Goal: Task Accomplishment & Management: Use online tool/utility

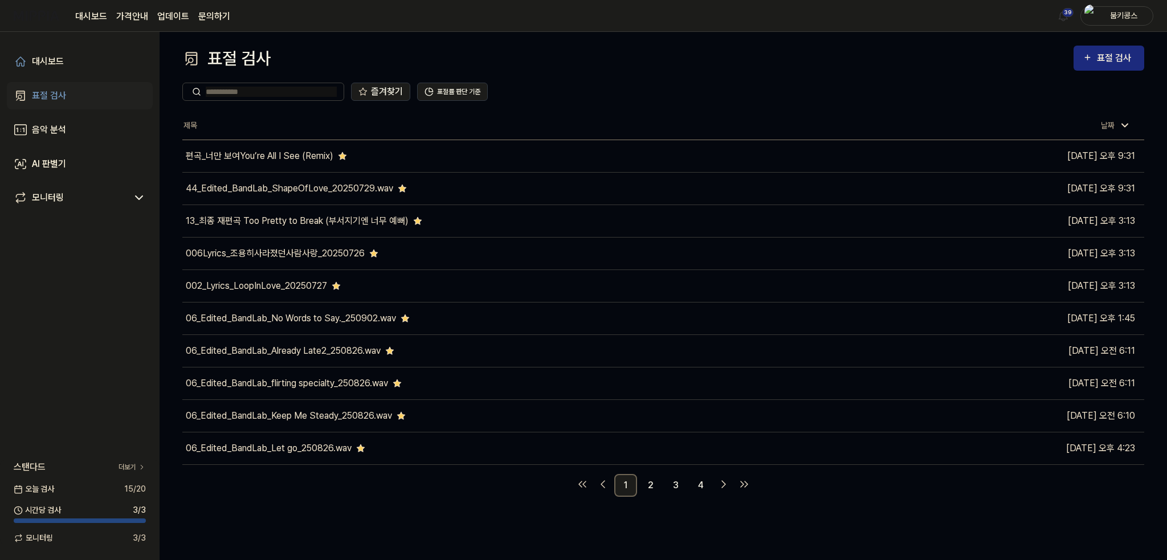
click at [1121, 79] on div "즐겨찾기 표절률 판단 기준" at bounding box center [663, 91] width 962 height 41
click at [1118, 55] on div "표절 검사" at bounding box center [1116, 58] width 38 height 15
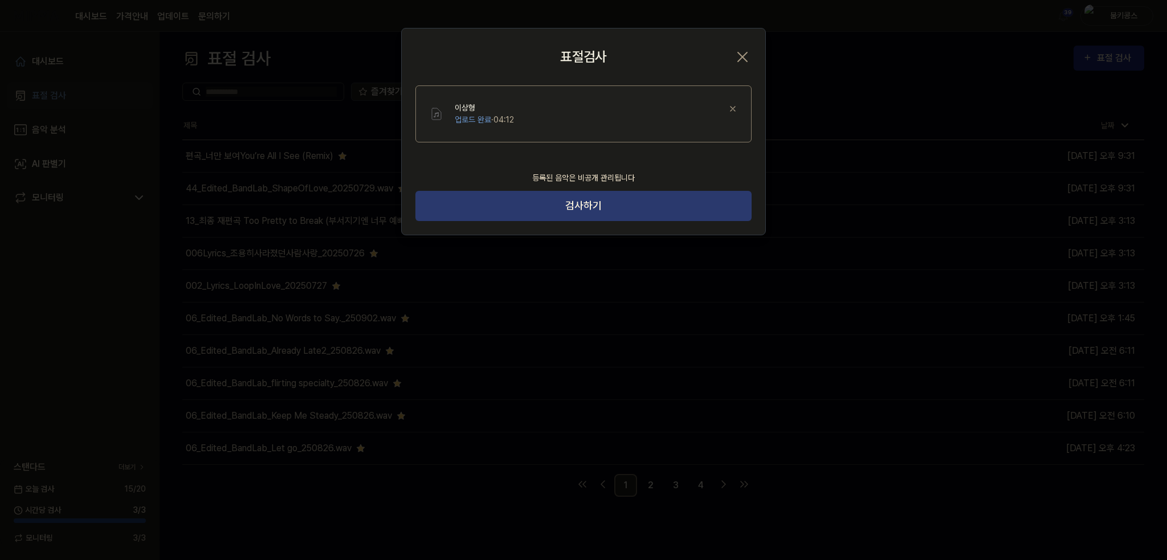
click at [570, 214] on button "검사하기" at bounding box center [584, 206] width 336 height 30
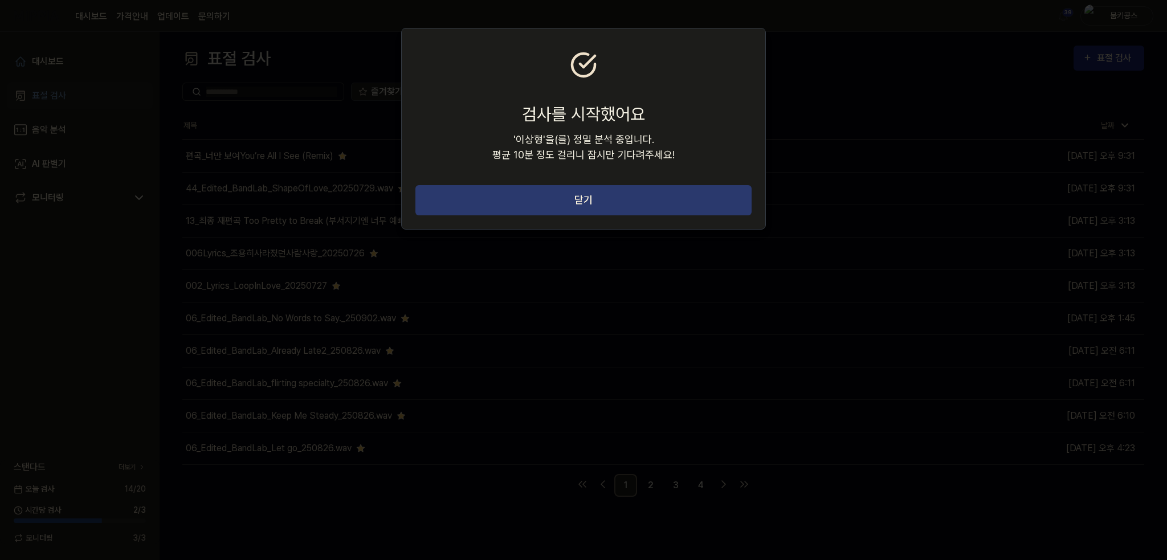
click at [570, 206] on button "닫기" at bounding box center [584, 200] width 336 height 30
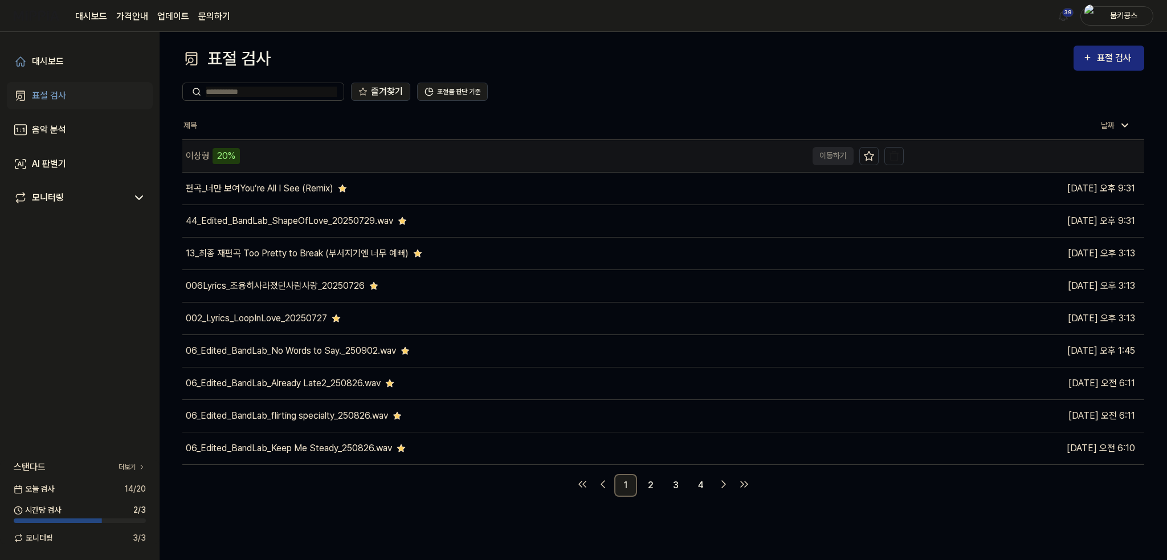
click at [284, 156] on div "이상형 20%" at bounding box center [494, 156] width 625 height 32
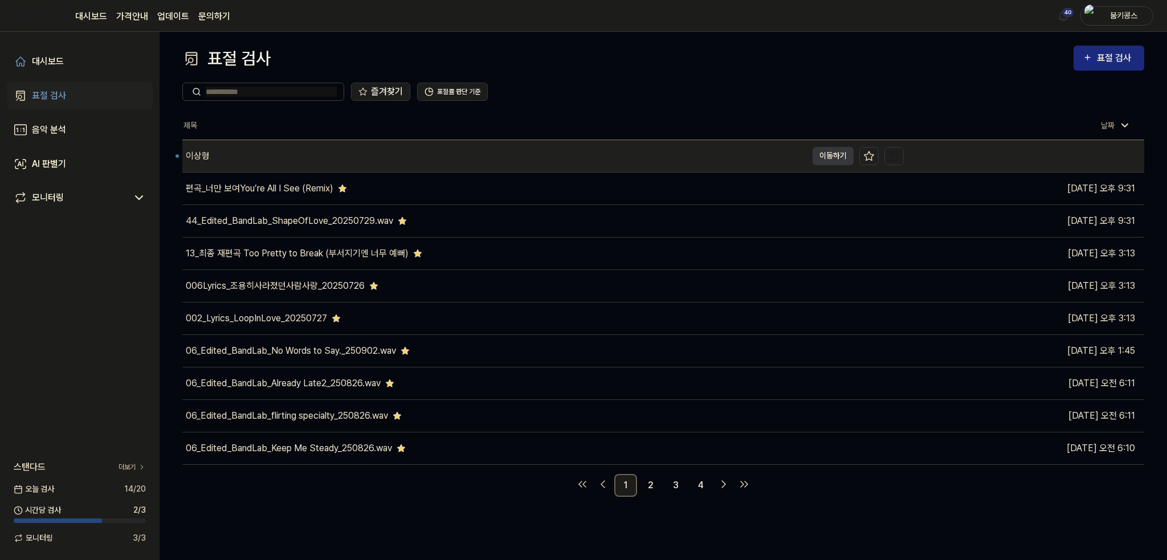
click at [267, 159] on div "이상형" at bounding box center [494, 156] width 625 height 32
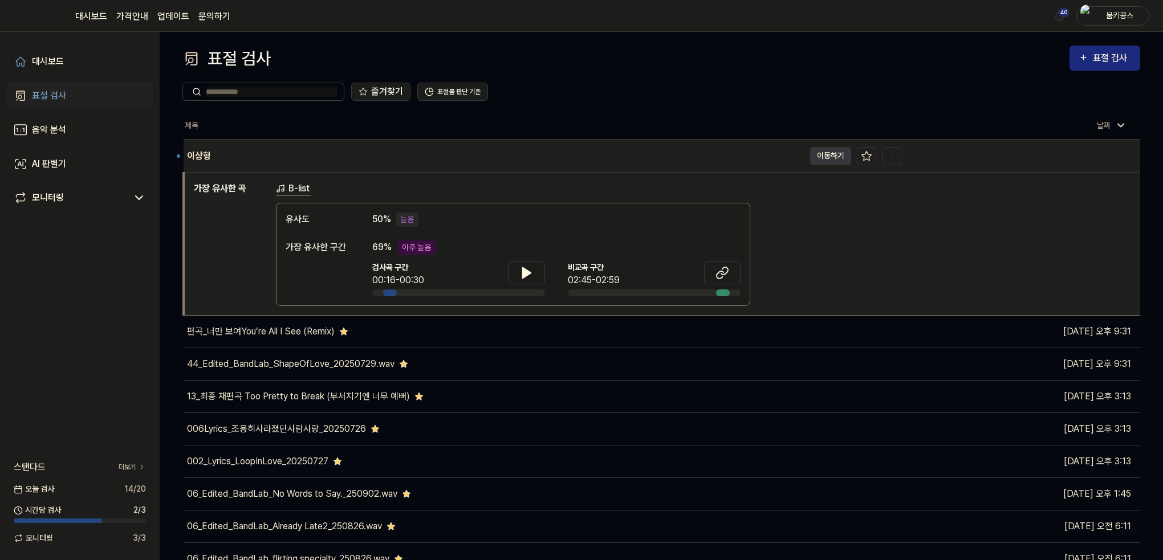
click at [808, 160] on td "이상형 이동하기" at bounding box center [543, 156] width 718 height 32
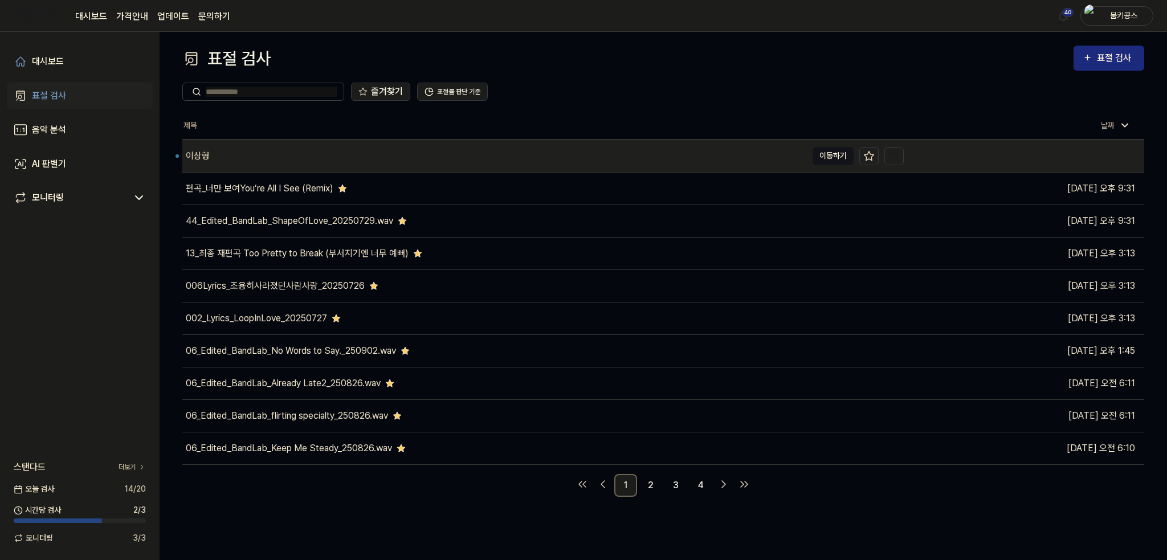
click at [828, 158] on button "이동하기" at bounding box center [833, 156] width 41 height 18
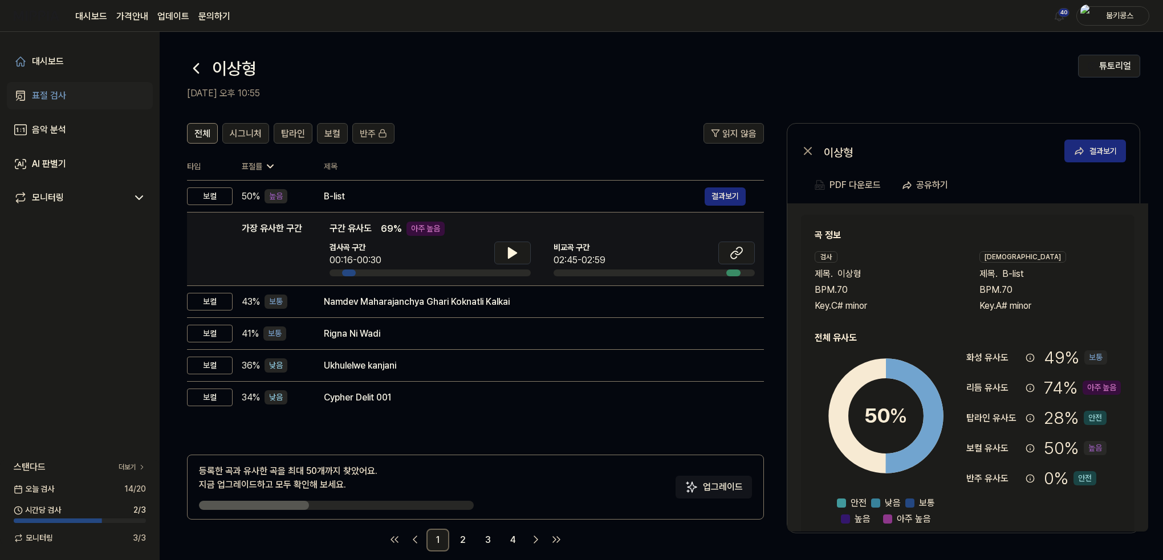
scroll to position [14, 0]
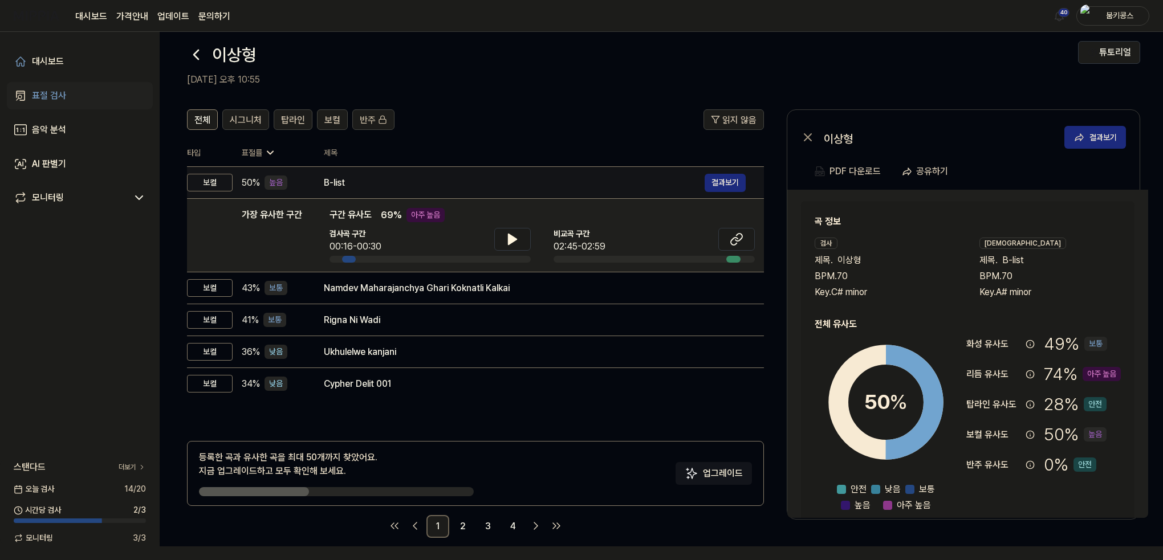
click at [374, 177] on div "B-list" at bounding box center [514, 183] width 381 height 14
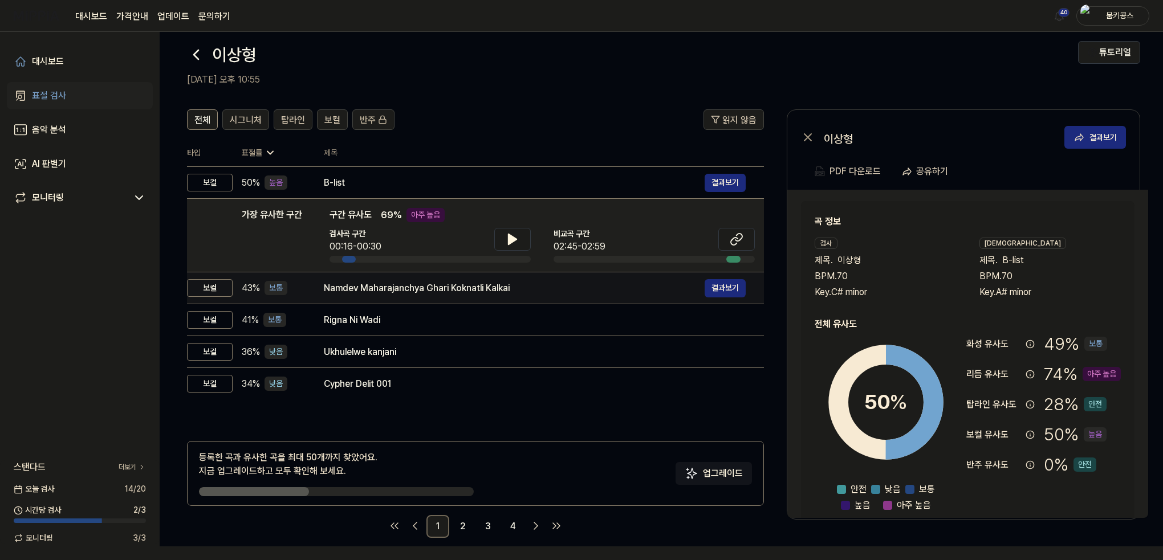
click at [392, 290] on div "Namdev Maharajanchya Ghari Koknatli Kalkai" at bounding box center [514, 289] width 381 height 14
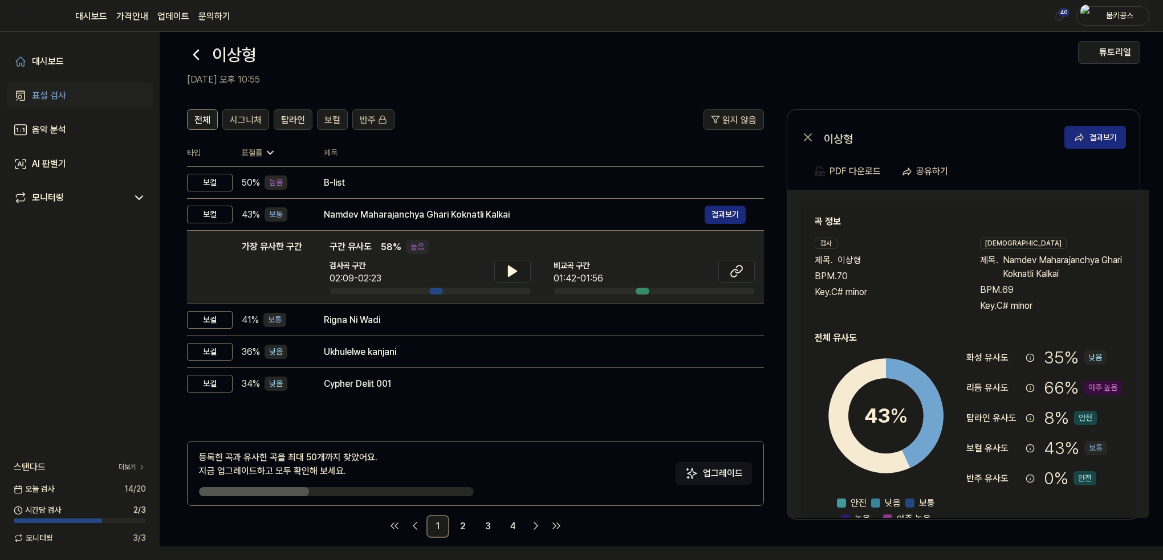
click at [301, 120] on span "탑라인" at bounding box center [293, 120] width 24 height 14
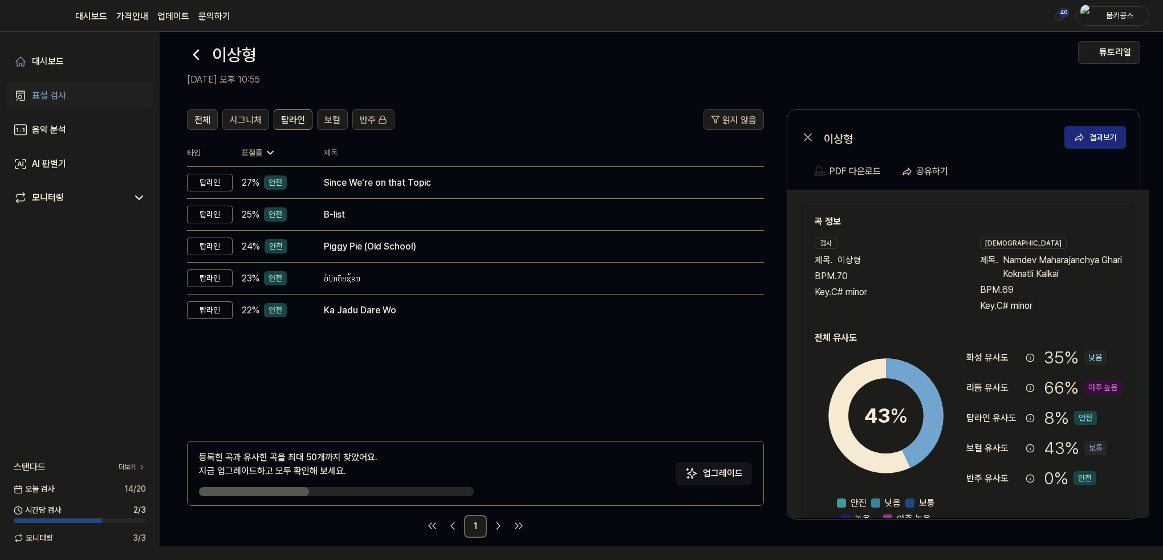
click at [198, 117] on span "전체" at bounding box center [202, 120] width 16 height 14
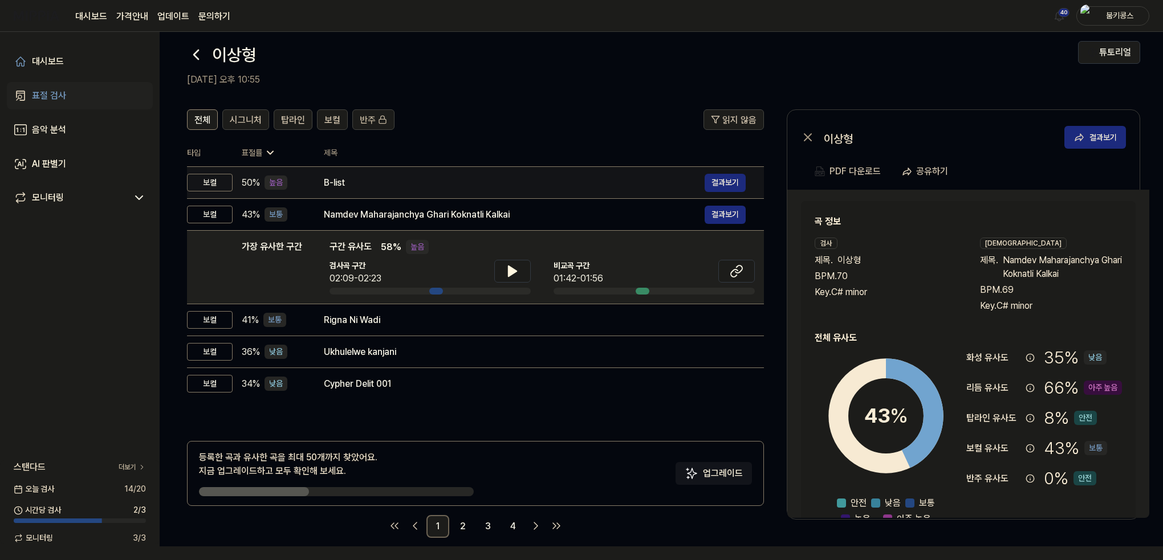
click at [356, 176] on div "B-list" at bounding box center [514, 183] width 381 height 14
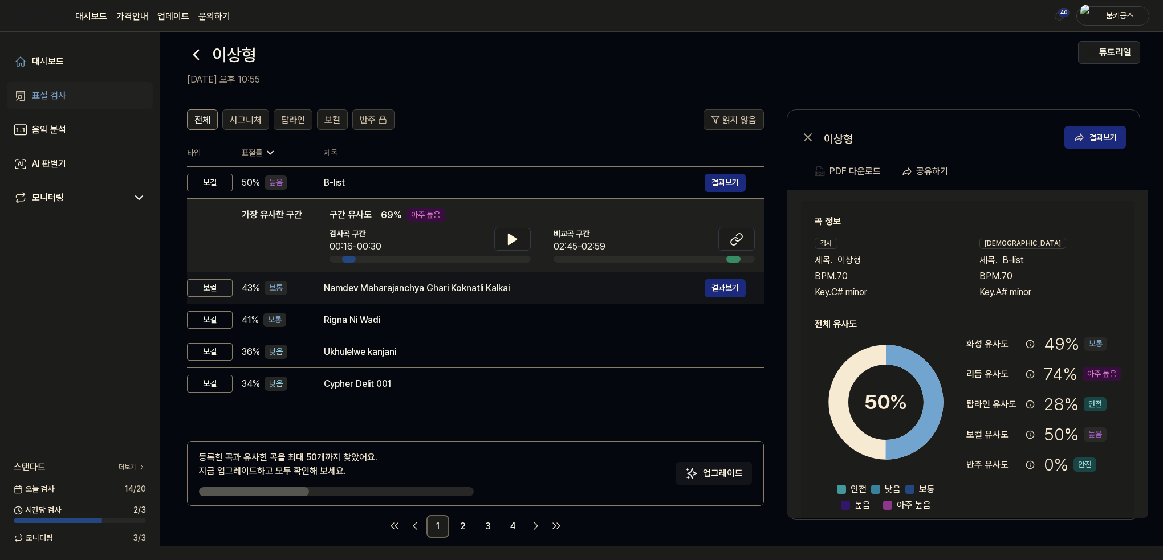
click at [339, 291] on div "Namdev Maharajanchya Ghari Koknatli Kalkai" at bounding box center [514, 289] width 381 height 14
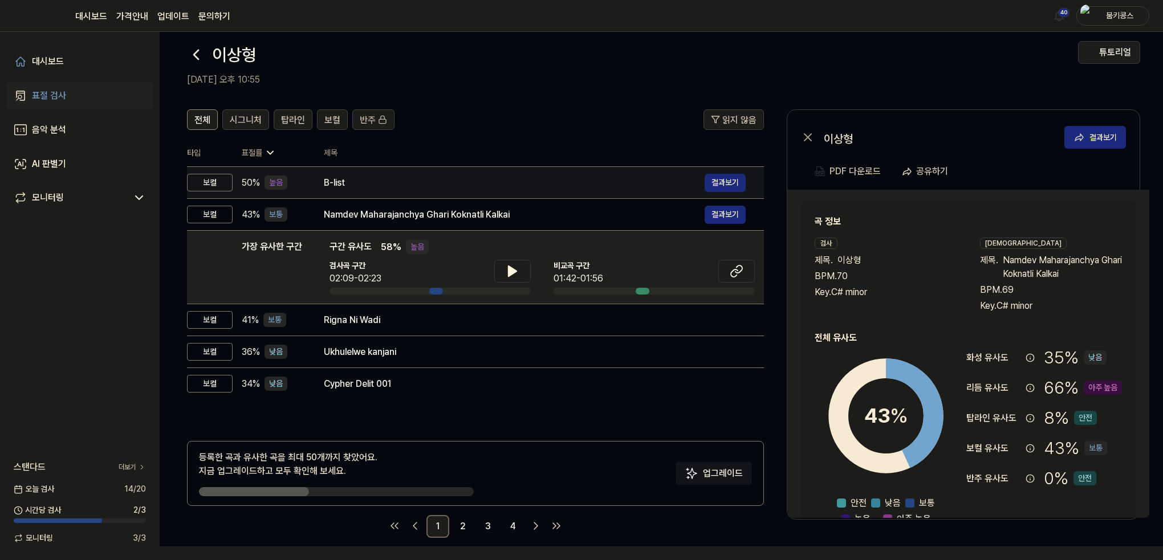
click at [349, 180] on div "B-list" at bounding box center [514, 183] width 381 height 14
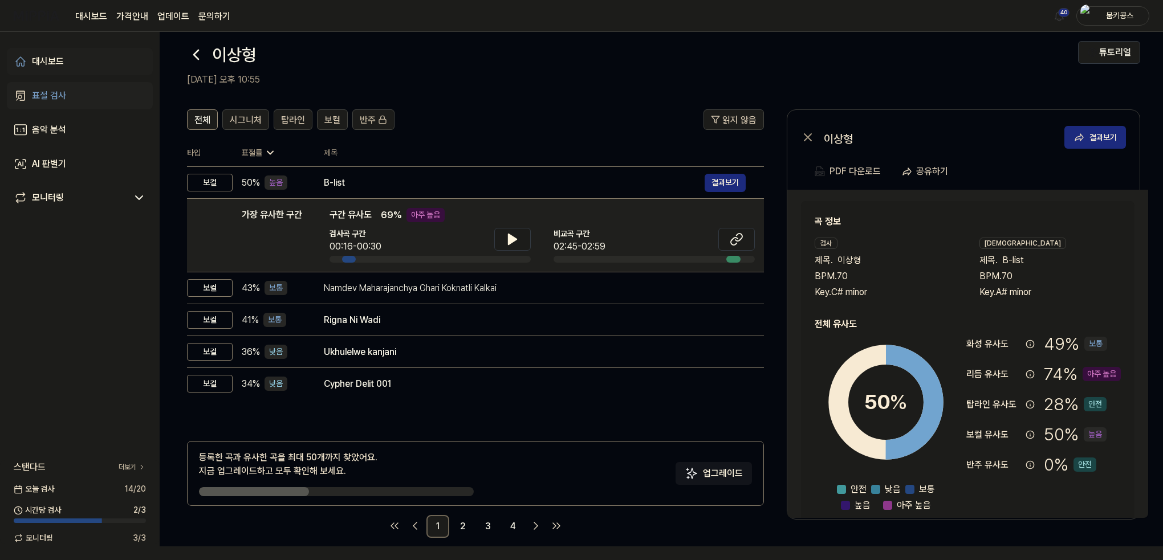
click at [61, 62] on div "대시보드" at bounding box center [48, 62] width 32 height 14
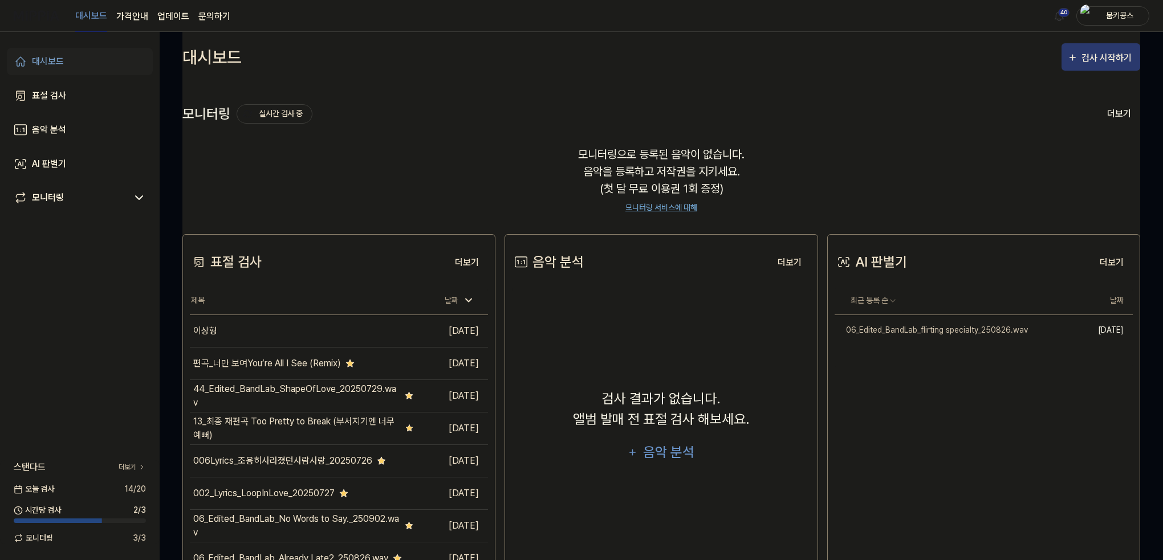
click at [1118, 63] on div "검사 시작하기" at bounding box center [1107, 58] width 53 height 15
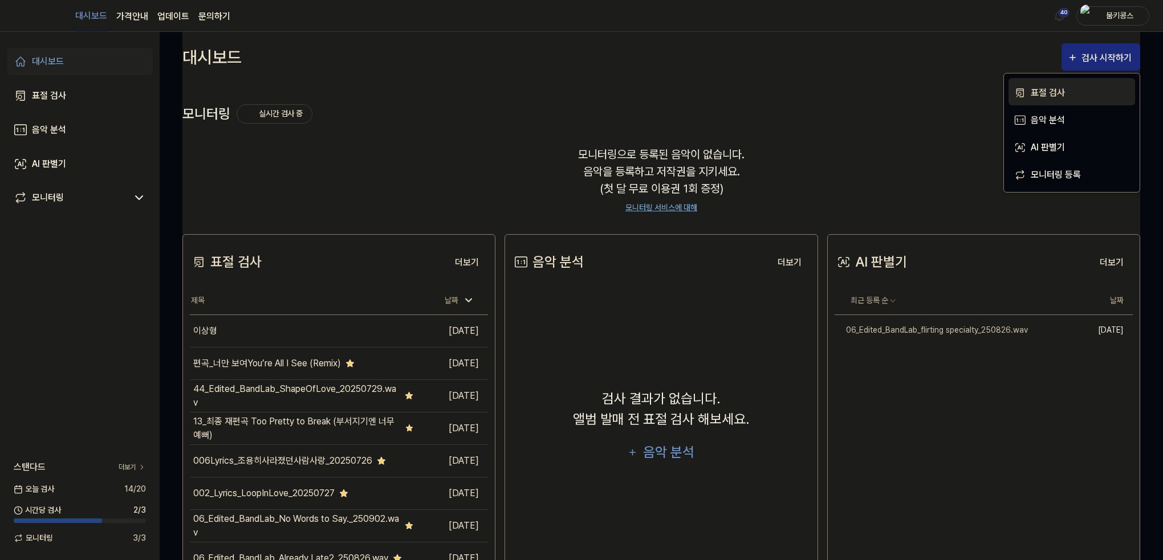
click at [1044, 93] on div "표절 검사" at bounding box center [1080, 93] width 99 height 15
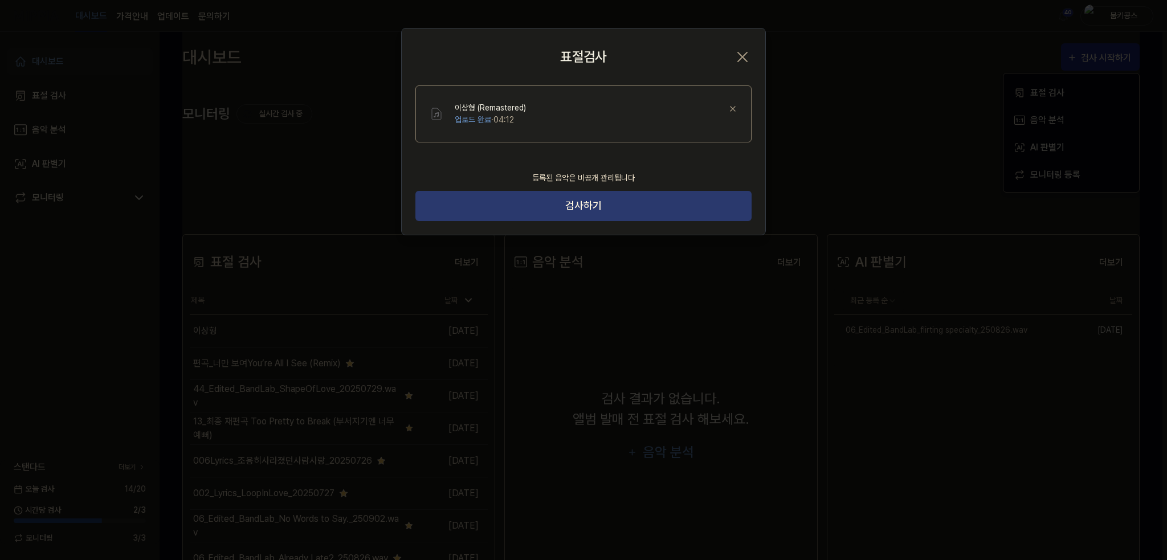
click at [583, 218] on button "검사하기" at bounding box center [584, 206] width 336 height 30
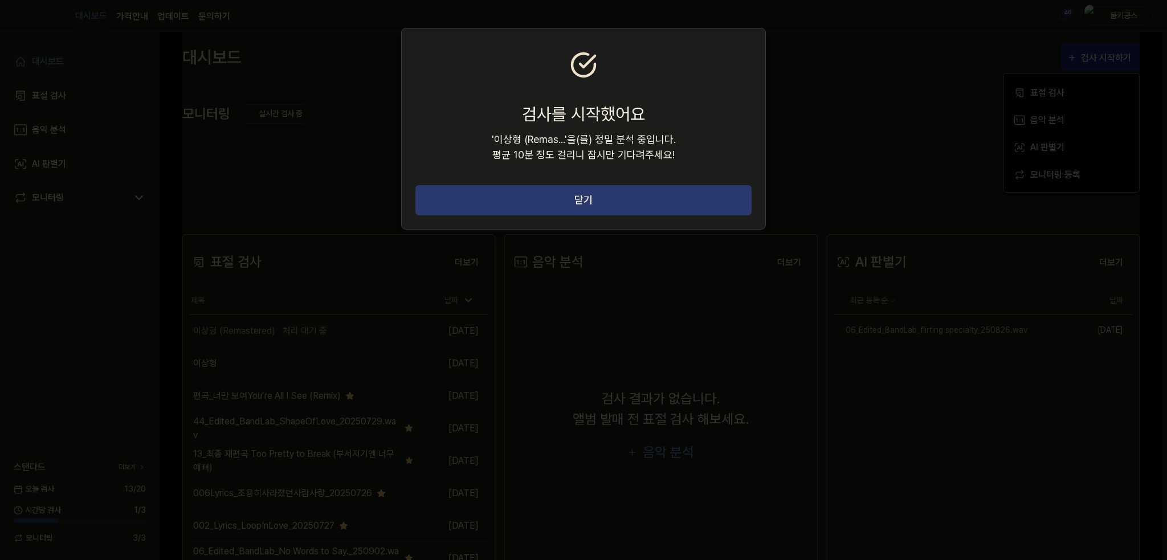
click at [570, 196] on button "닫기" at bounding box center [584, 200] width 336 height 30
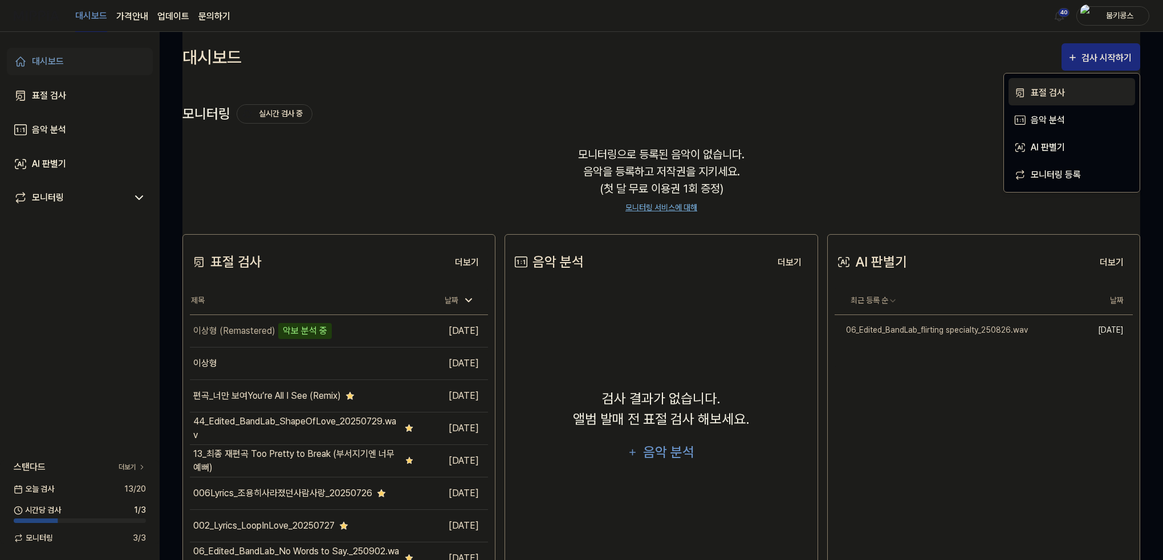
click at [1031, 92] on div "표절 검사" at bounding box center [1080, 93] width 99 height 15
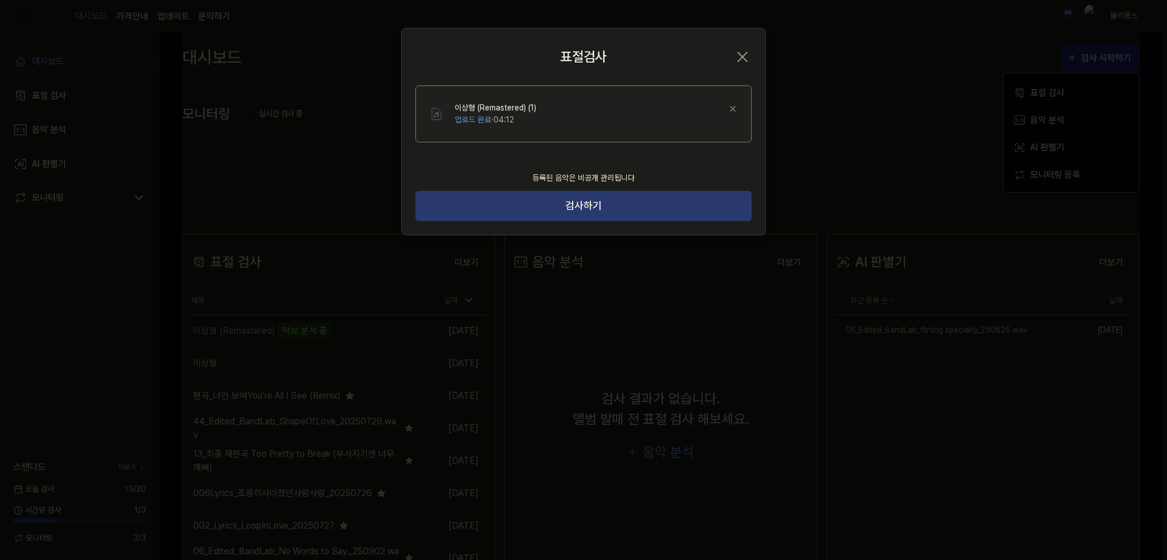
click at [670, 215] on button "검사하기" at bounding box center [584, 206] width 336 height 30
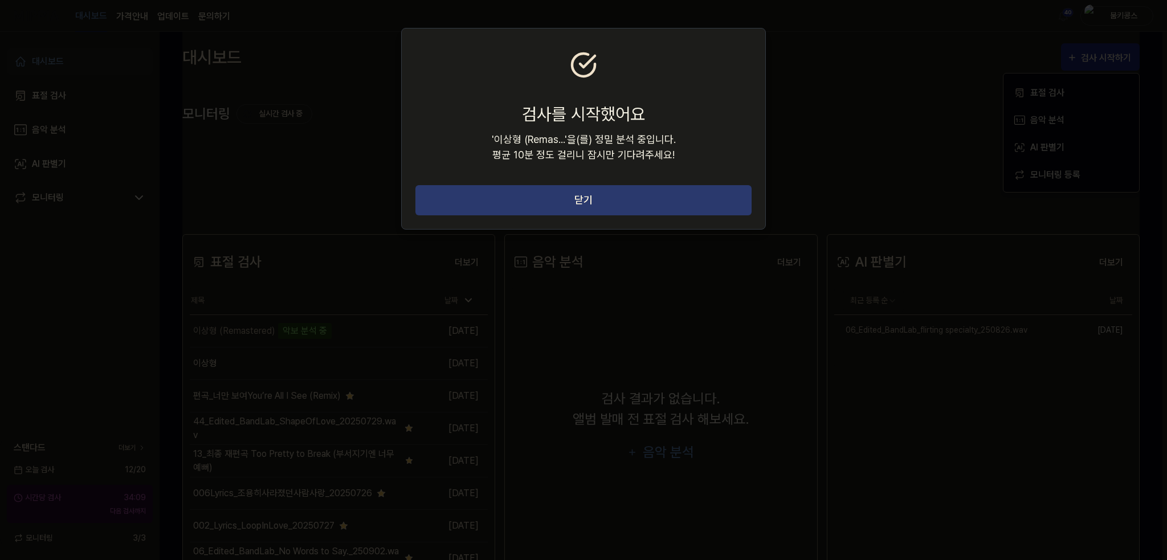
click at [672, 202] on button "닫기" at bounding box center [584, 200] width 336 height 30
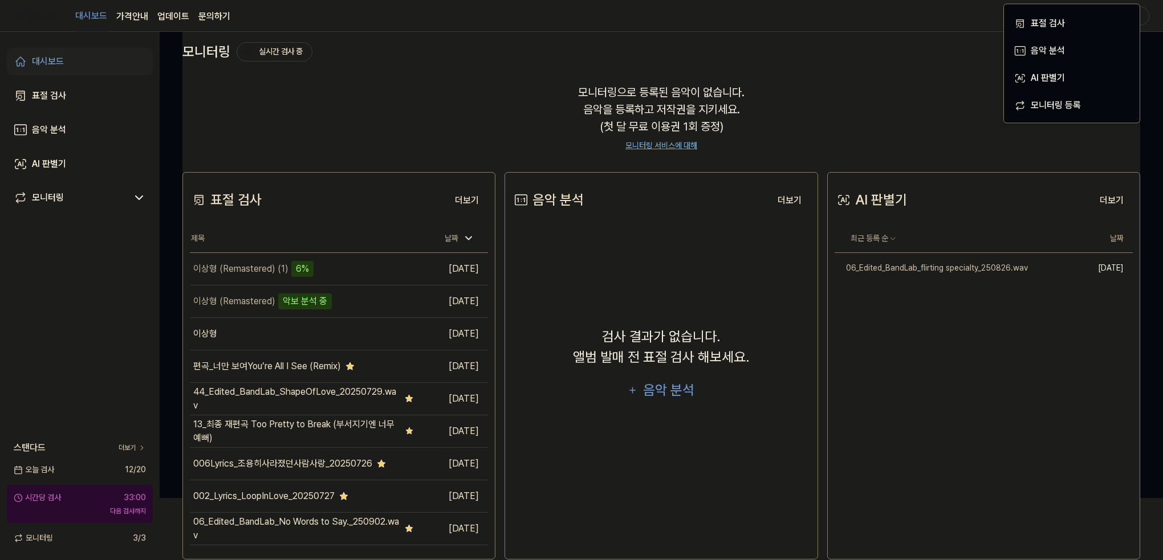
scroll to position [82, 0]
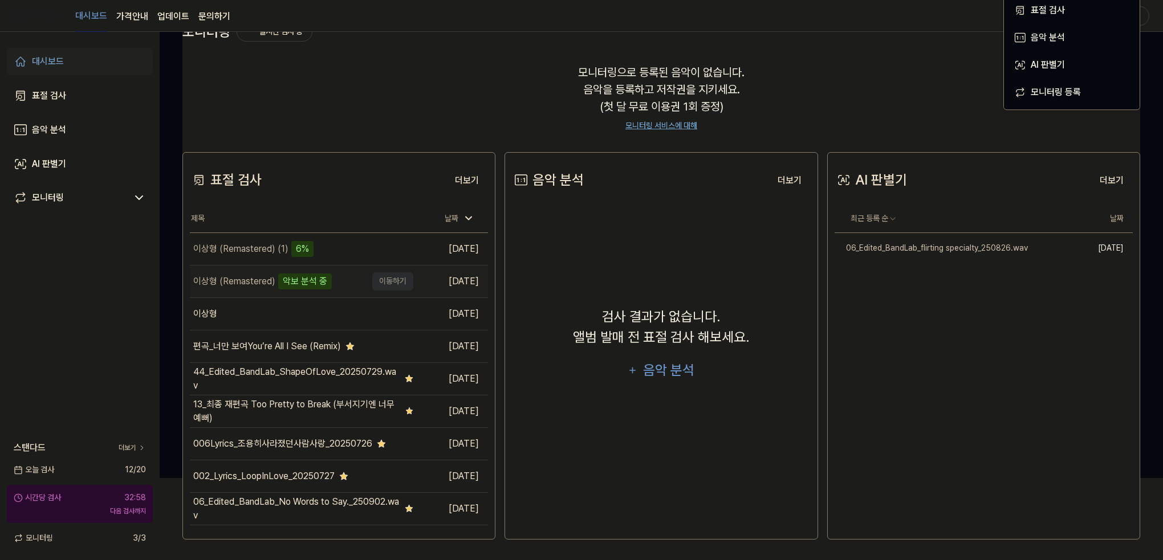
click at [388, 280] on td "이상형 (Remastered) 악보 분석 중 이동하기" at bounding box center [301, 282] width 223 height 32
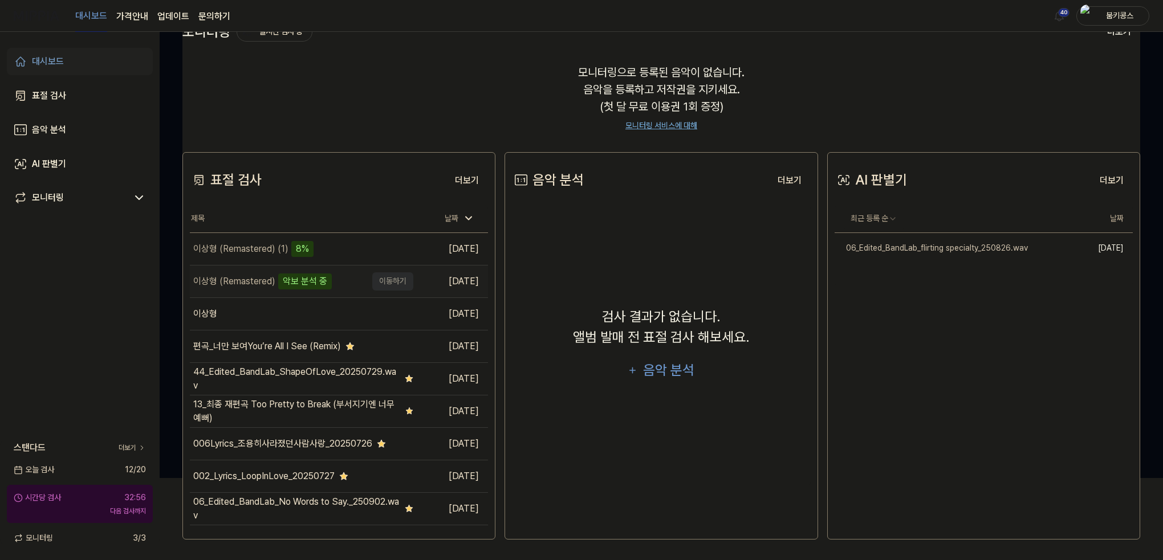
click at [244, 277] on div "이상형 (Remastered)" at bounding box center [234, 282] width 82 height 14
click at [333, 241] on div "이상형 (Remastered) (1) 8%" at bounding box center [278, 249] width 177 height 32
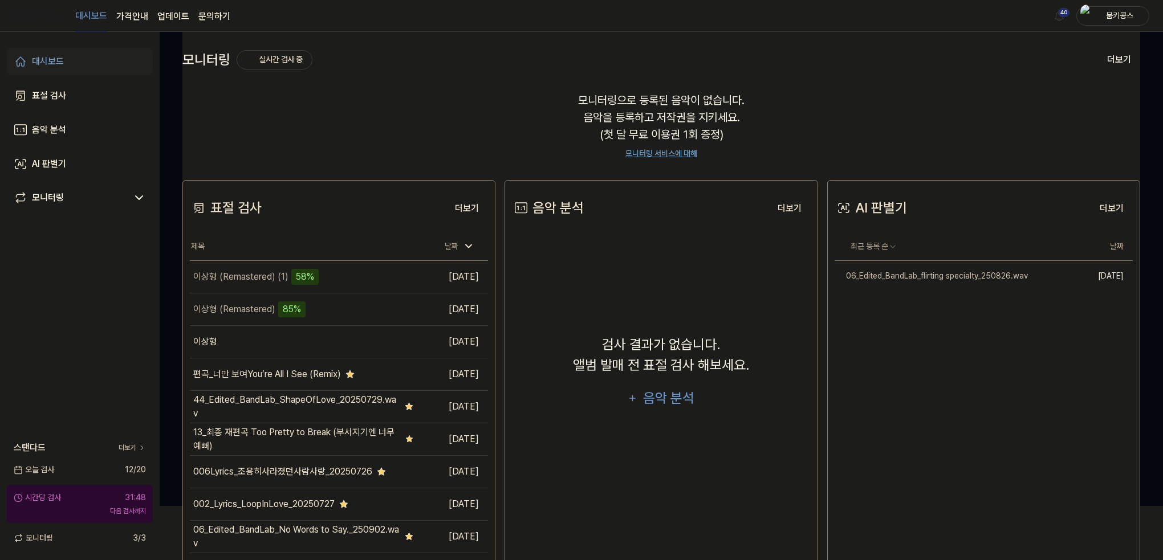
scroll to position [57, 0]
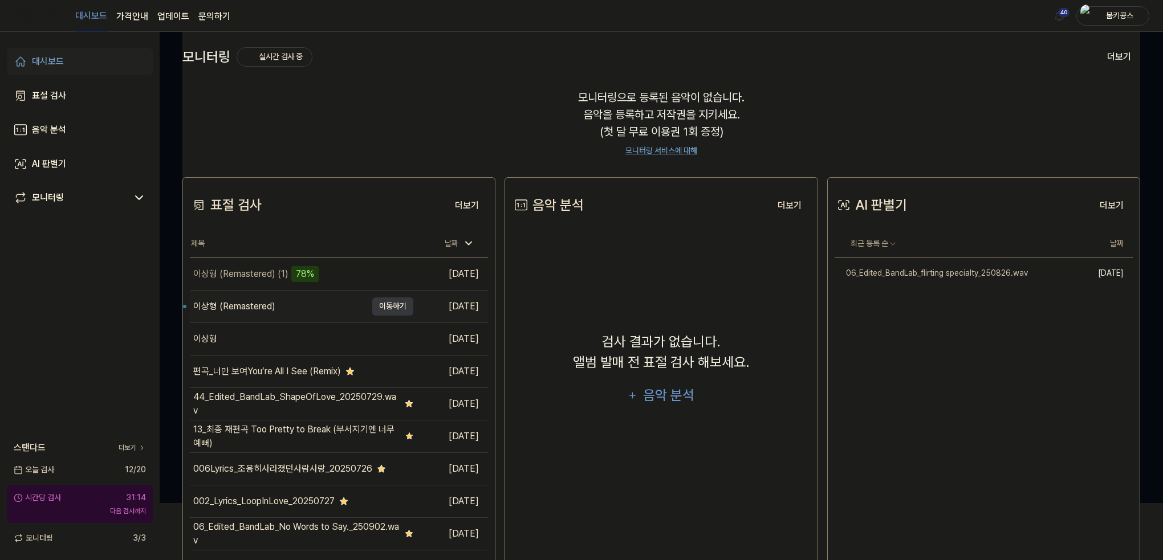
click at [265, 300] on div "이상형 (Remastered)" at bounding box center [234, 307] width 82 height 14
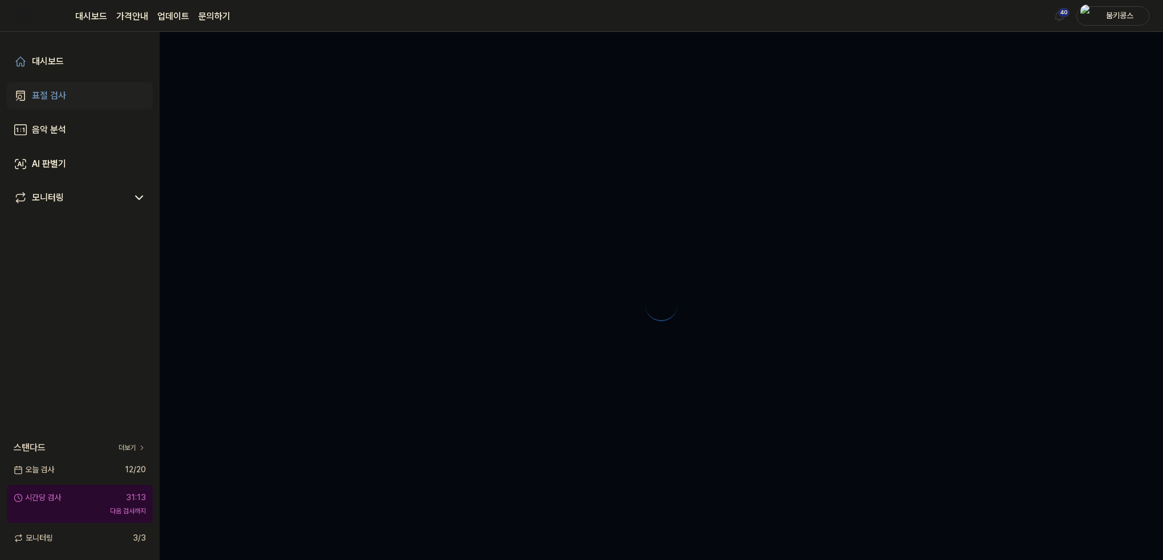
scroll to position [0, 0]
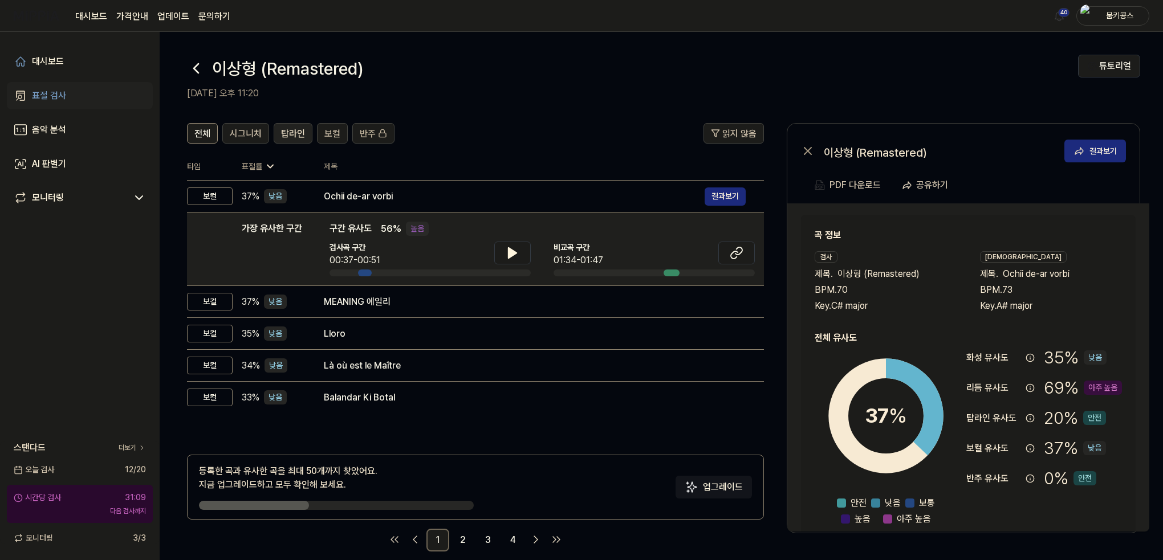
click at [292, 128] on span "탑라인" at bounding box center [293, 134] width 24 height 14
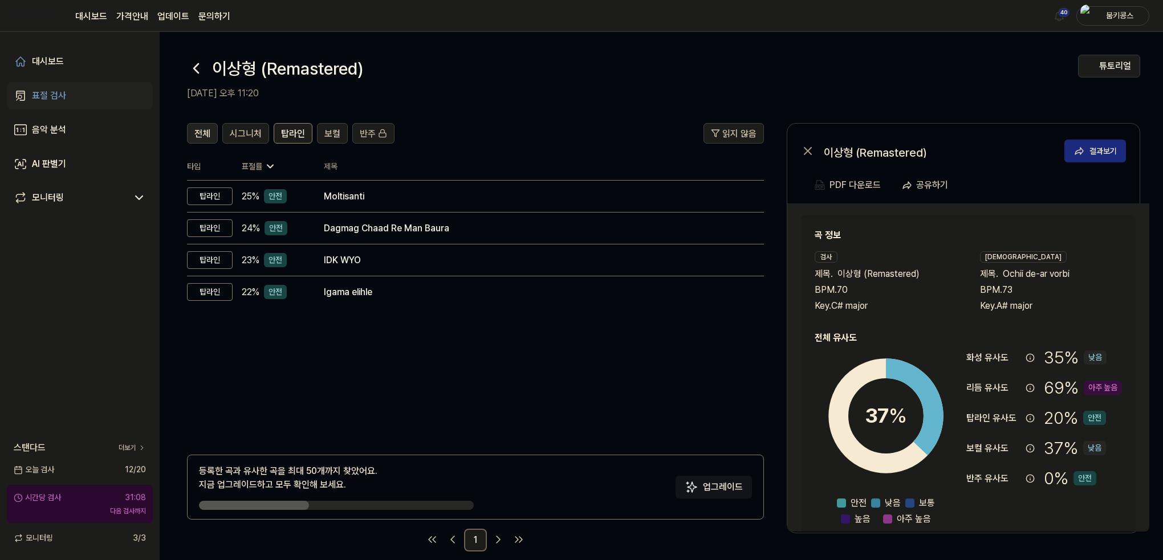
click at [206, 133] on span "전체" at bounding box center [202, 134] width 16 height 14
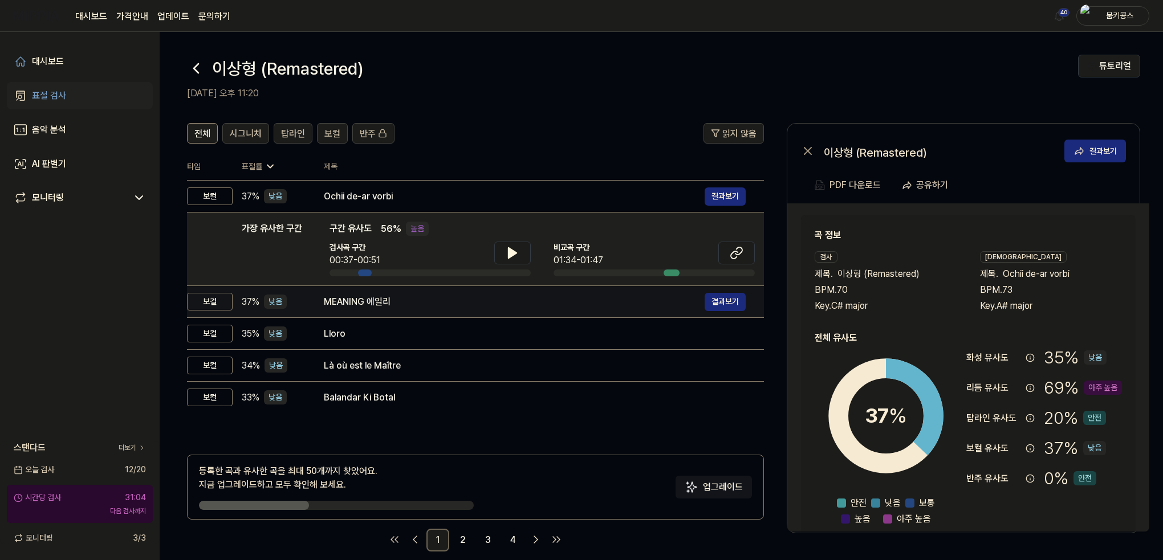
click at [441, 301] on div "MEANING 에일리" at bounding box center [514, 302] width 381 height 14
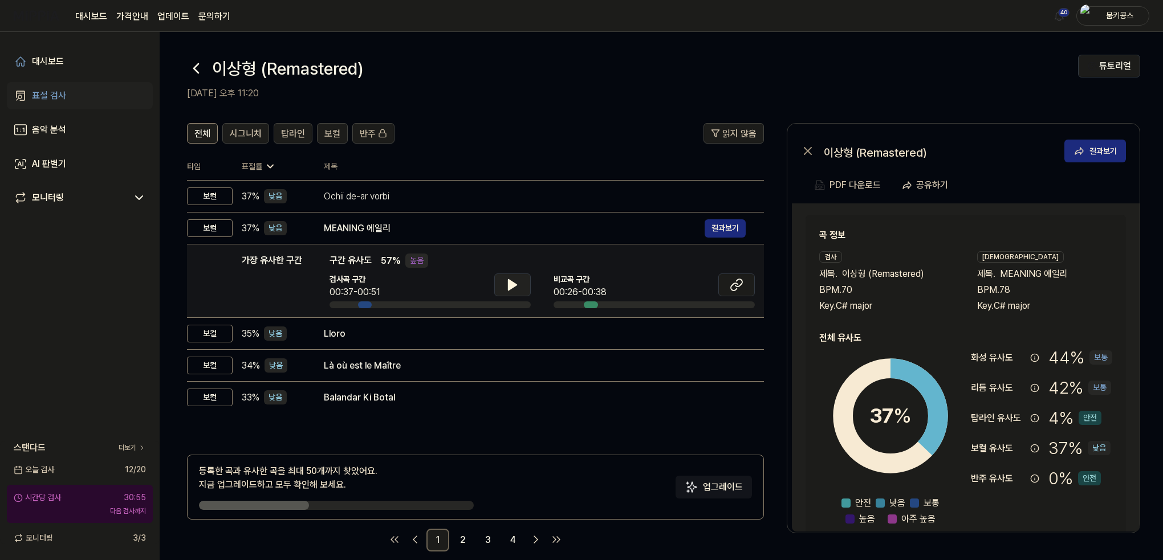
click at [506, 291] on icon at bounding box center [513, 285] width 14 height 14
click at [737, 290] on icon at bounding box center [737, 285] width 14 height 14
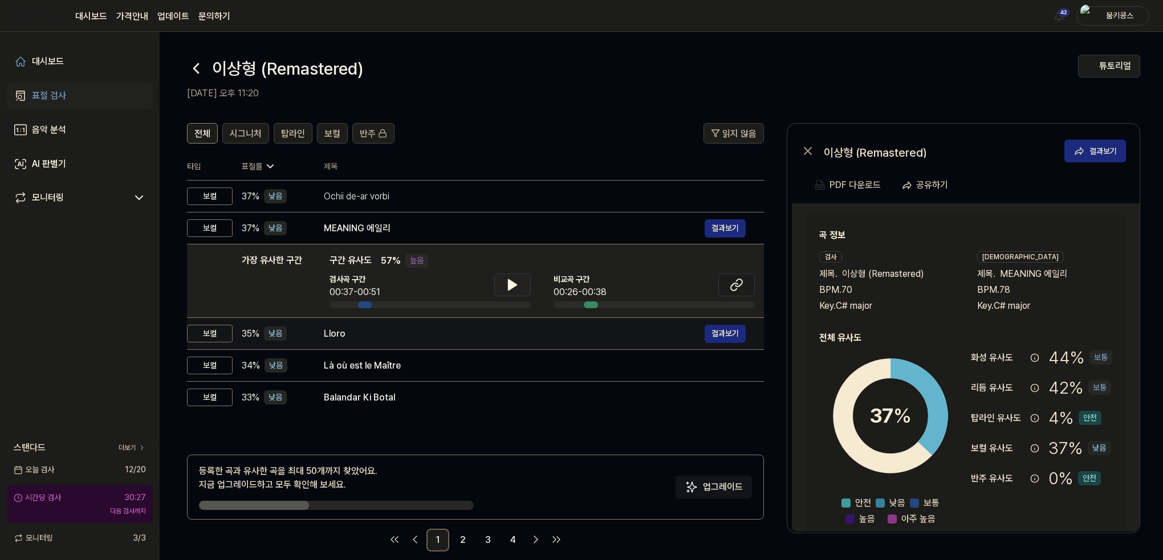
click at [390, 325] on div "Lloro 결과보기" at bounding box center [535, 334] width 422 height 18
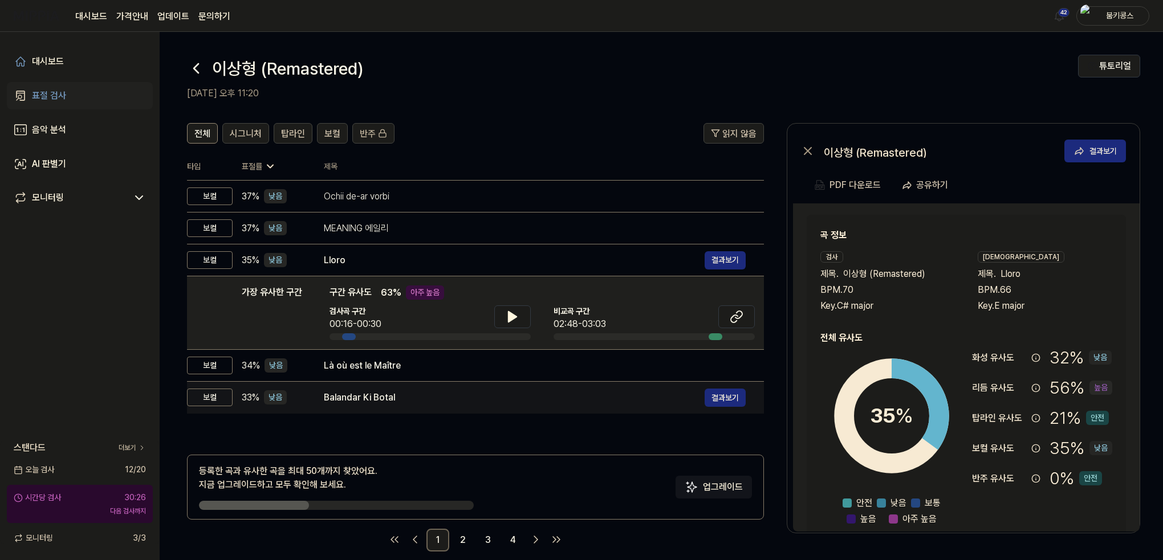
click at [410, 383] on td "Balandar Ki Botal 결과보기" at bounding box center [535, 398] width 458 height 32
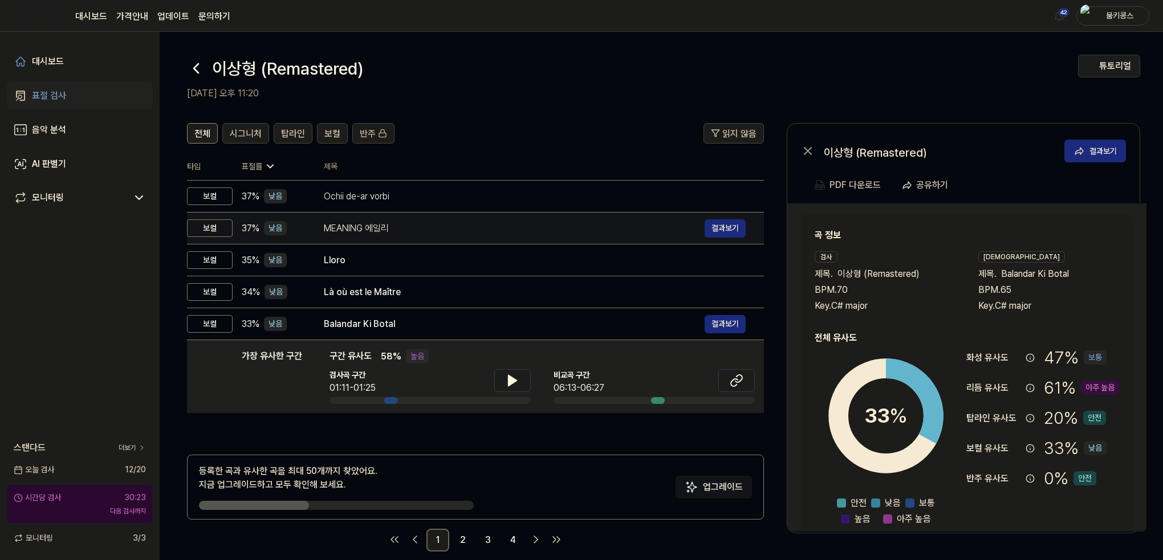
click at [374, 223] on div "MEANING 에일리" at bounding box center [514, 229] width 381 height 14
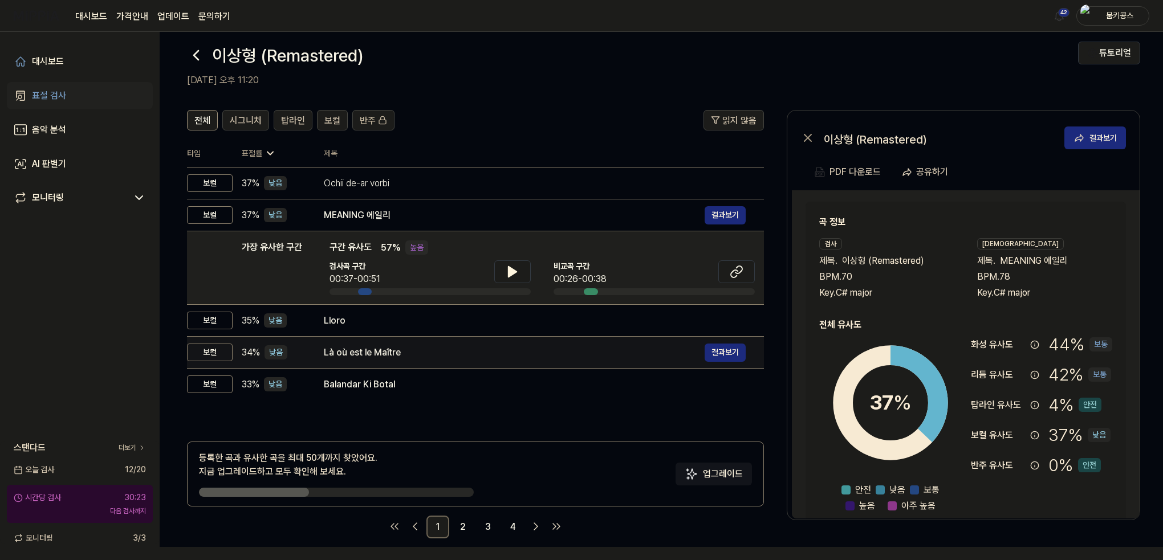
scroll to position [14, 0]
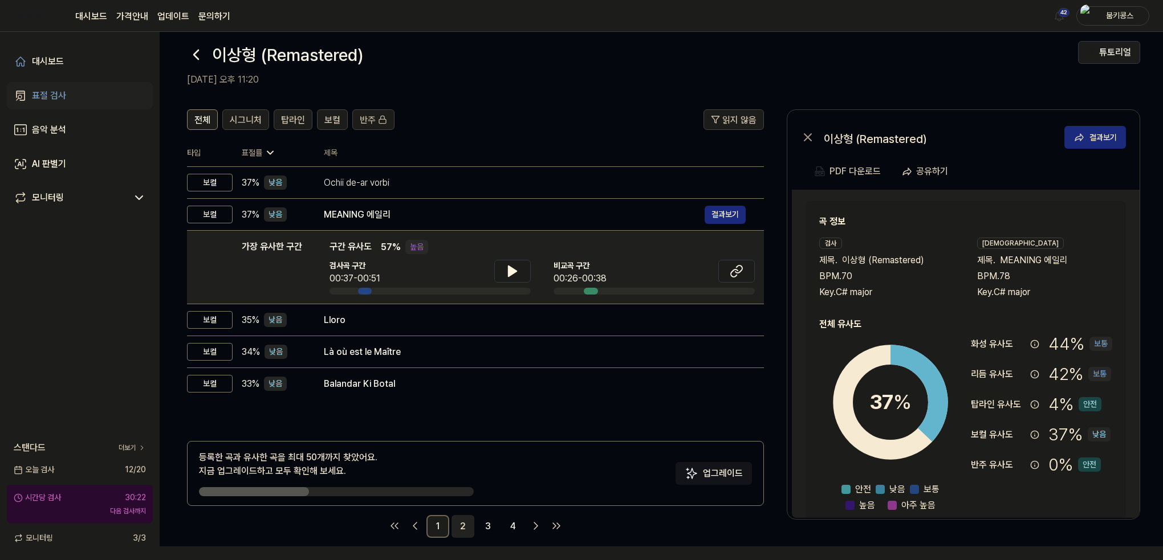
click at [459, 528] on link "2" at bounding box center [462, 526] width 23 height 23
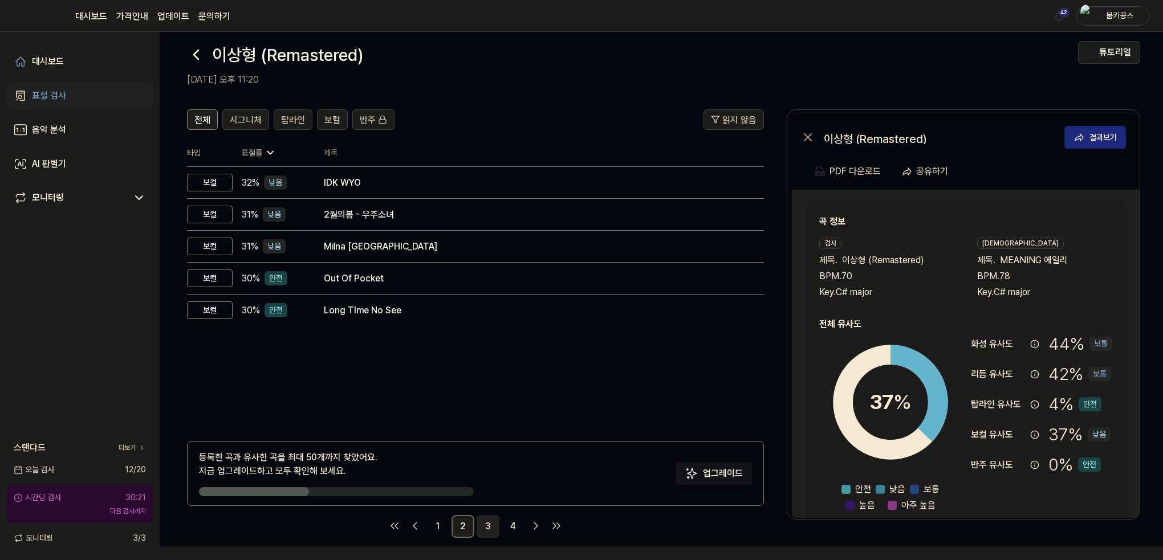
click at [489, 527] on link "3" at bounding box center [488, 526] width 23 height 23
click at [512, 527] on link "4" at bounding box center [513, 526] width 23 height 23
click at [251, 119] on span "시그니처" at bounding box center [246, 120] width 32 height 14
click at [287, 121] on span "탑라인" at bounding box center [293, 120] width 24 height 14
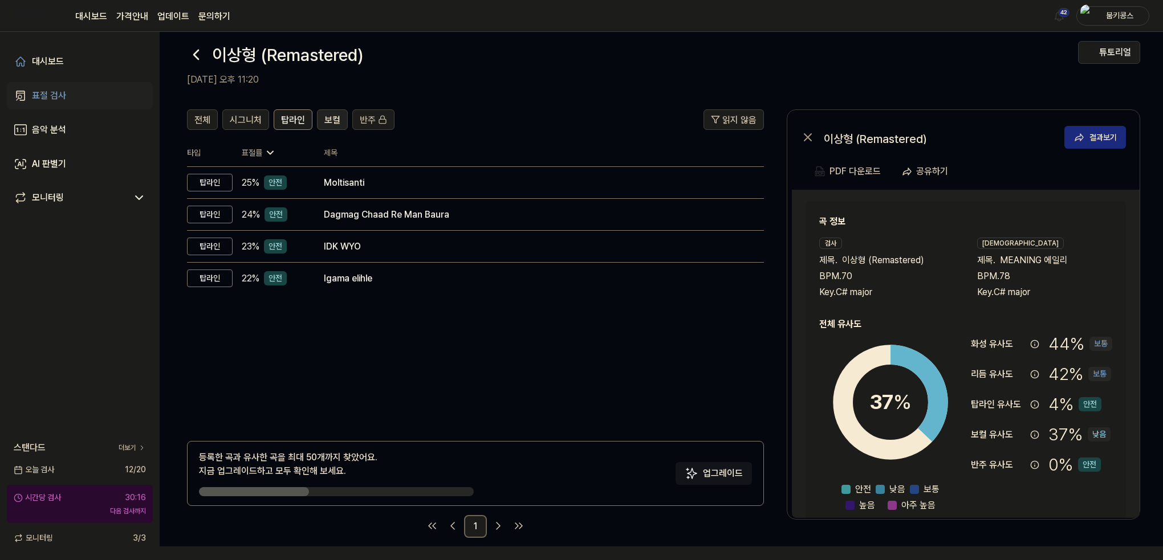
click at [333, 121] on span "보컬" at bounding box center [332, 120] width 16 height 14
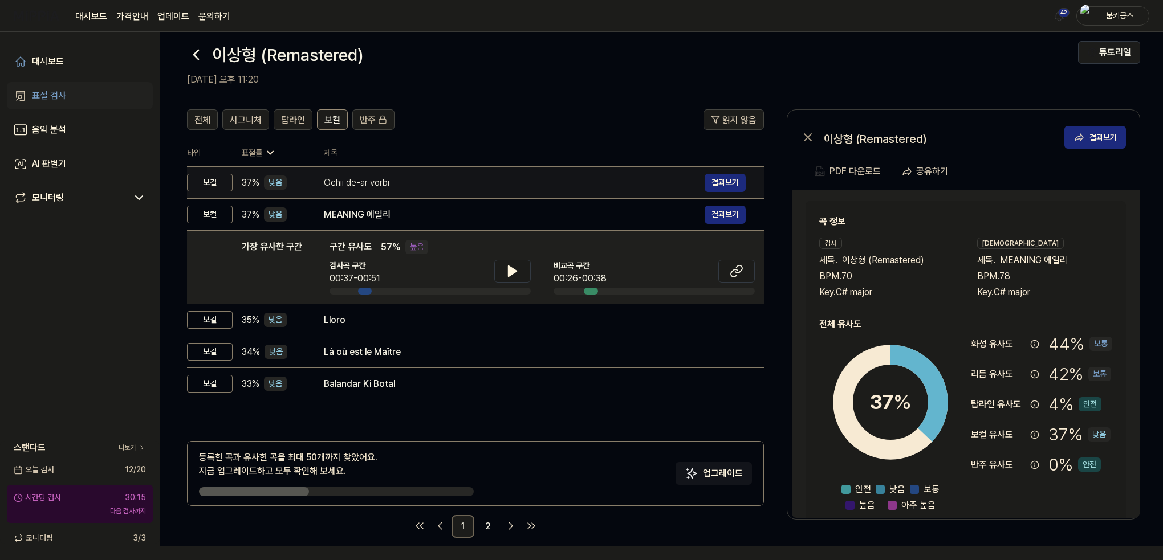
click at [327, 186] on div "Ochii de-ar vorbi" at bounding box center [514, 183] width 381 height 14
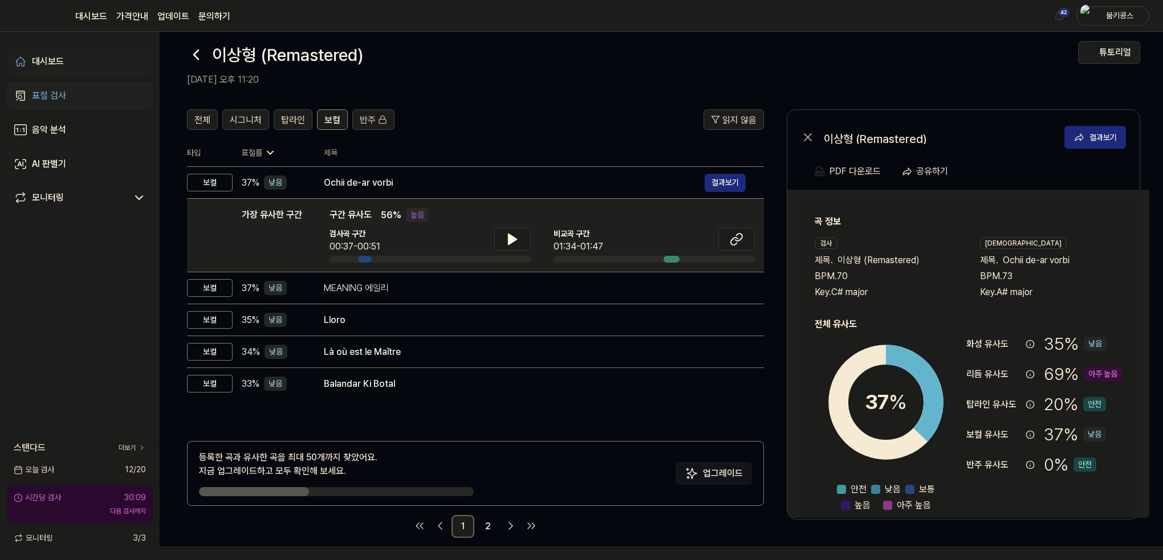
click at [62, 71] on link "대시보드" at bounding box center [80, 61] width 146 height 27
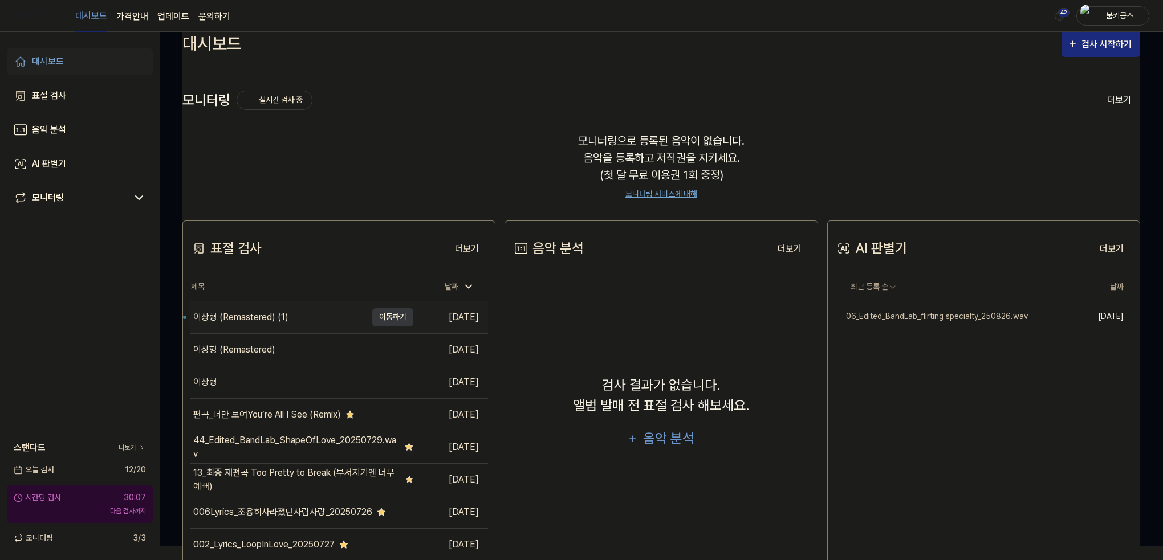
click at [269, 320] on div "이상형 (Remastered) (1)" at bounding box center [240, 318] width 95 height 14
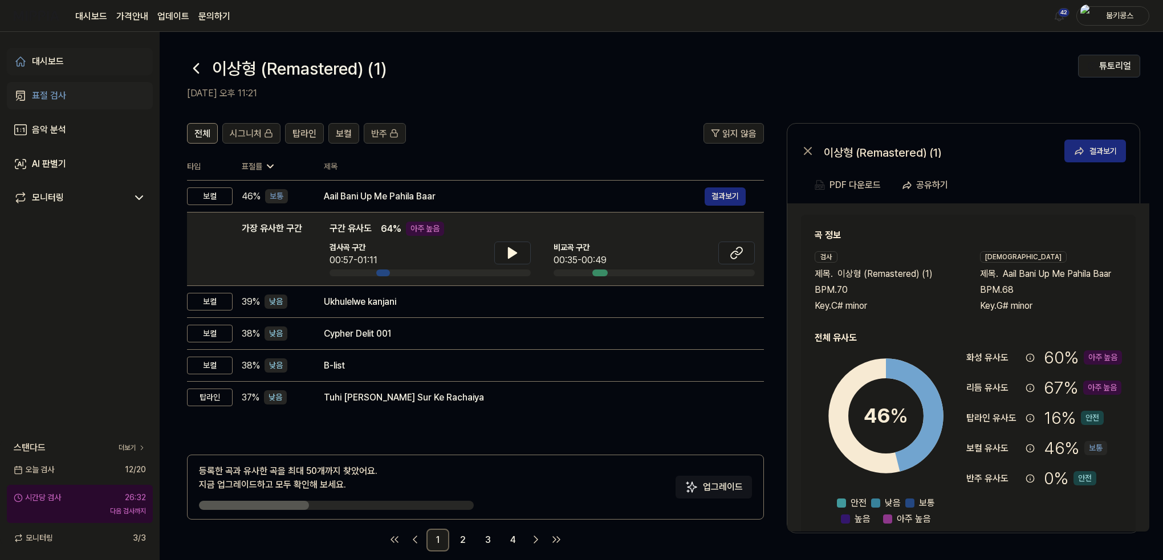
click at [32, 54] on link "대시보드" at bounding box center [80, 61] width 146 height 27
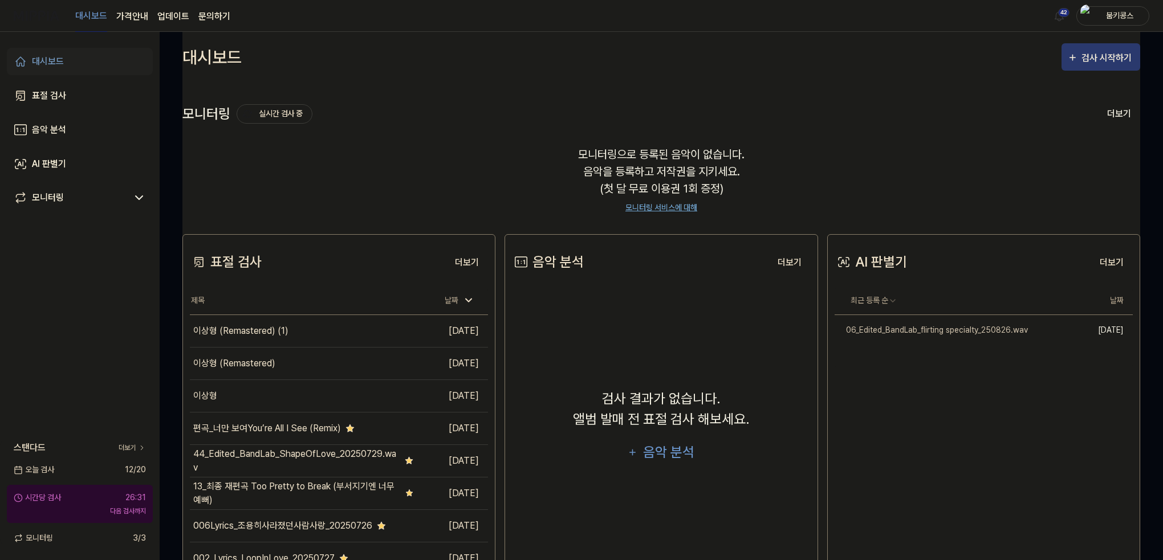
click at [1092, 59] on div "검사 시작하기" at bounding box center [1107, 58] width 53 height 15
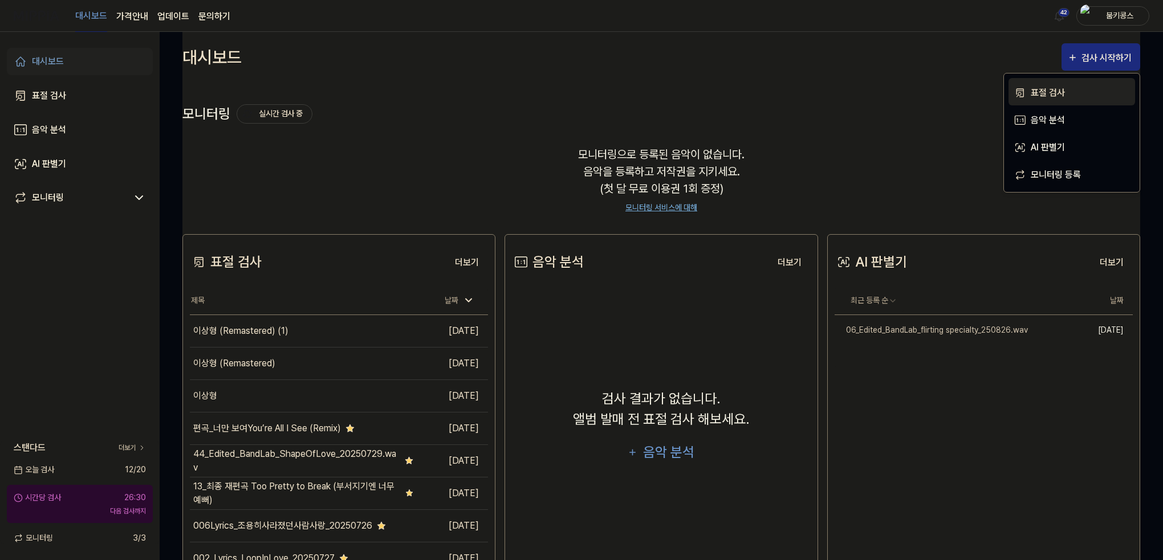
click at [1074, 93] on div "표절 검사" at bounding box center [1080, 93] width 99 height 15
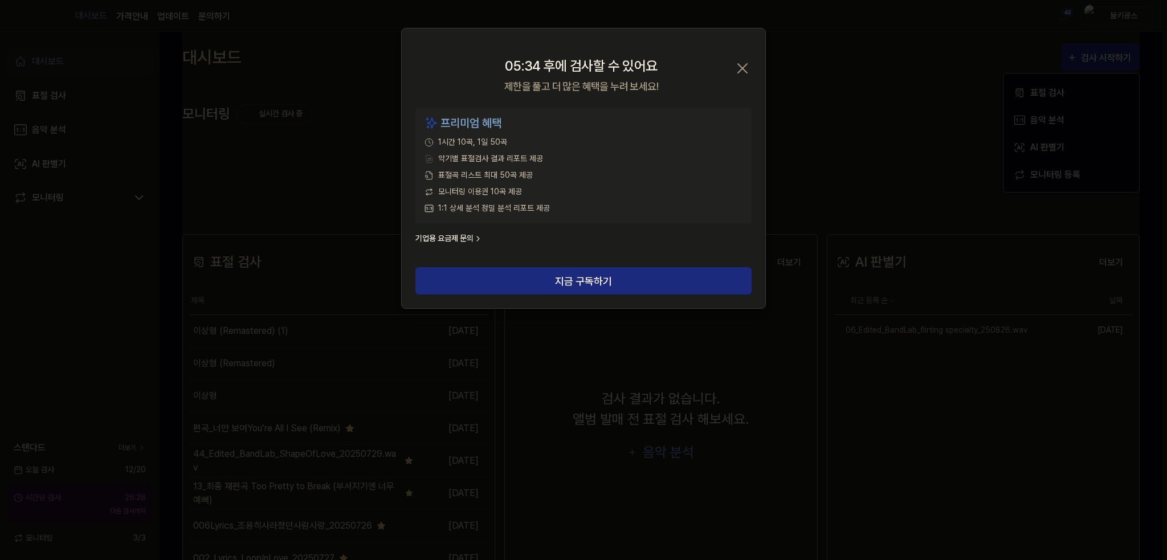
click at [746, 61] on icon "button" at bounding box center [743, 68] width 18 height 18
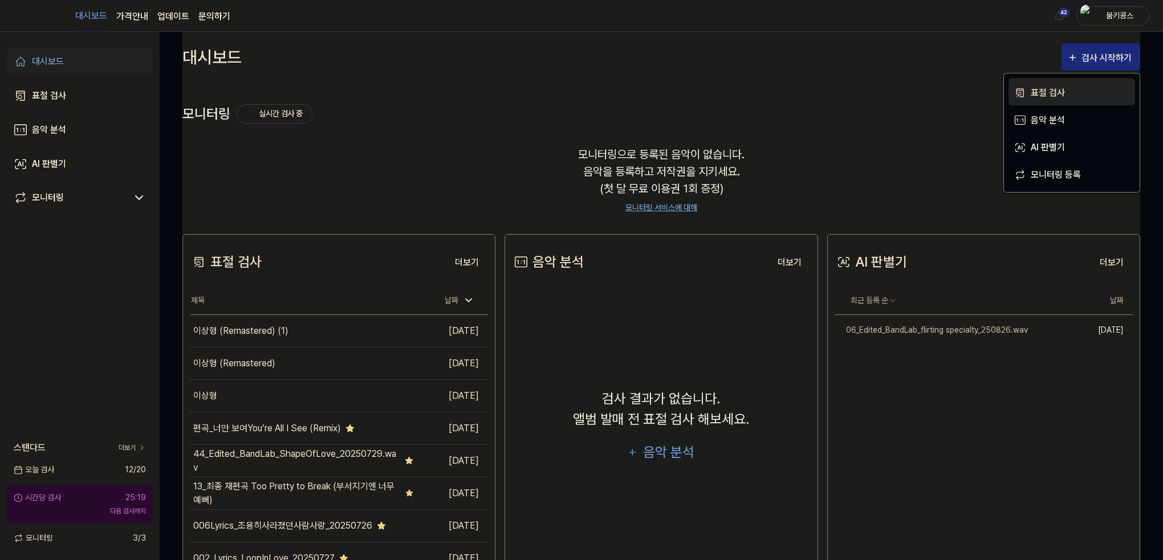
click at [1048, 87] on div "표절 검사" at bounding box center [1080, 93] width 99 height 15
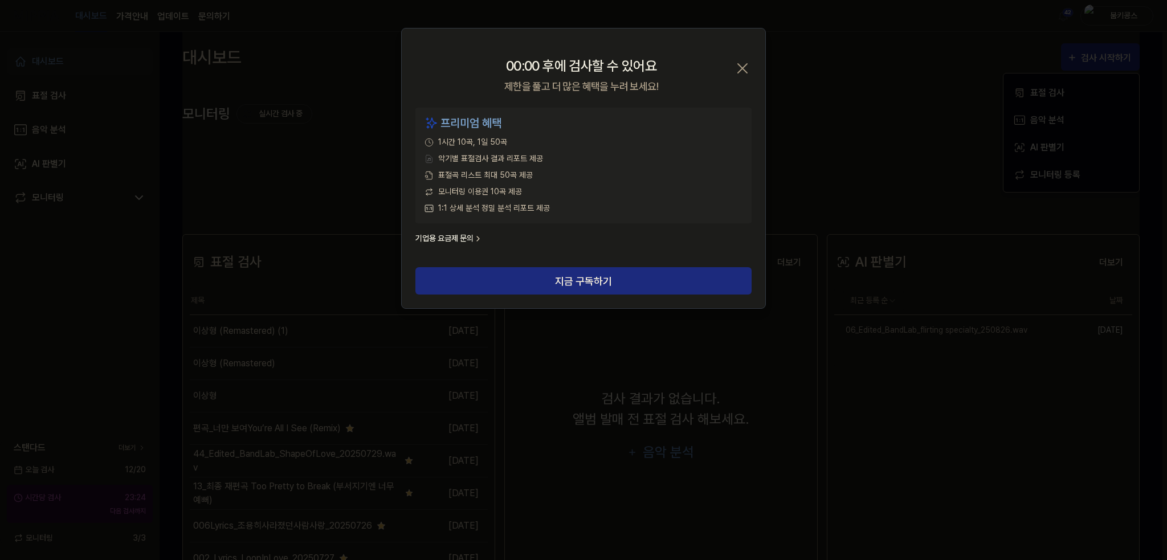
drag, startPoint x: 731, startPoint y: 66, endPoint x: 737, endPoint y: 68, distance: 6.0
click at [731, 66] on div "00:00 후에 검사할 수 있어요 제한을 풀고 더 많은 혜택을 누려 보세요! 닫기" at bounding box center [584, 68] width 364 height 79
click at [740, 69] on icon "button" at bounding box center [743, 68] width 18 height 18
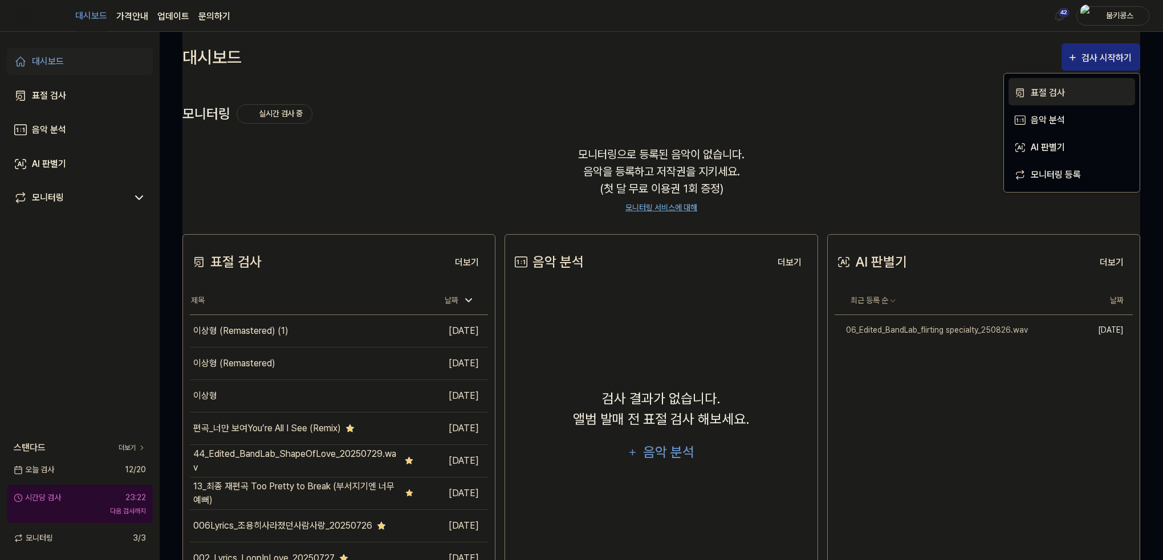
click at [1076, 84] on button "표절 검사" at bounding box center [1071, 91] width 127 height 27
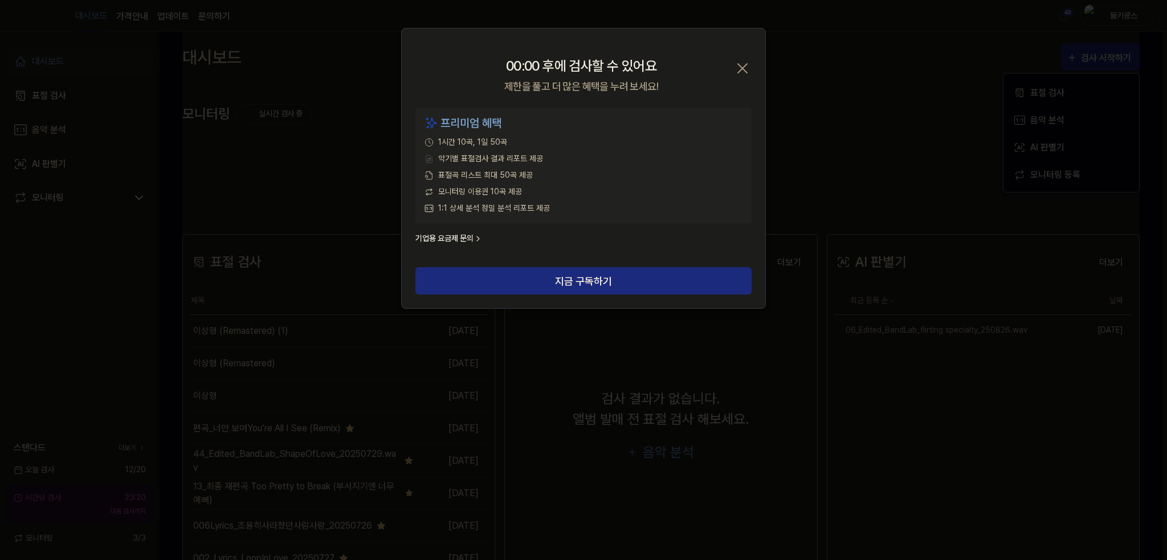
click at [740, 67] on icon "button" at bounding box center [743, 68] width 18 height 18
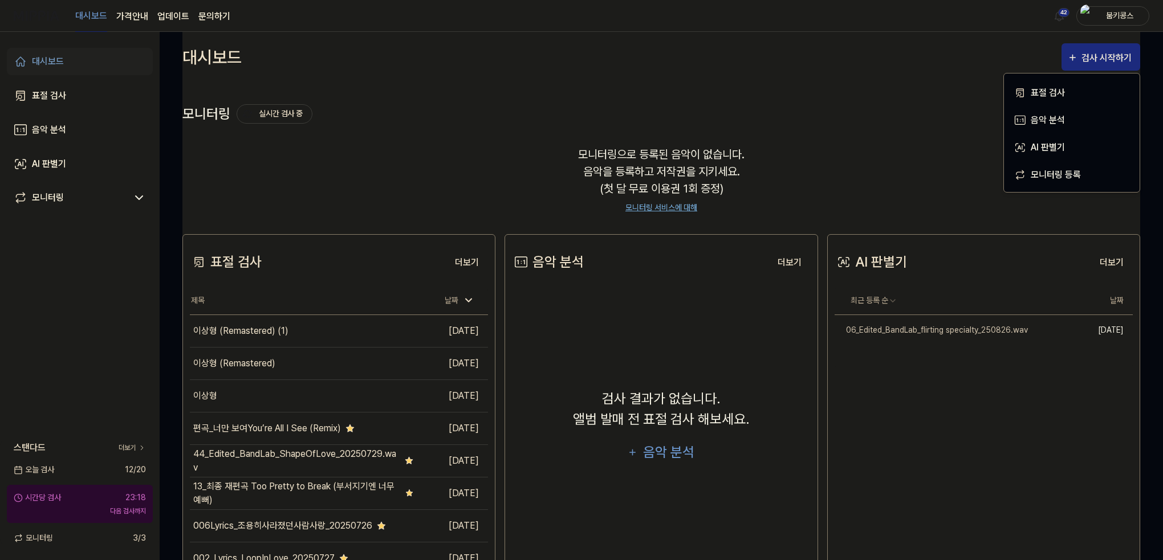
click at [44, 67] on div "대시보드" at bounding box center [48, 62] width 32 height 14
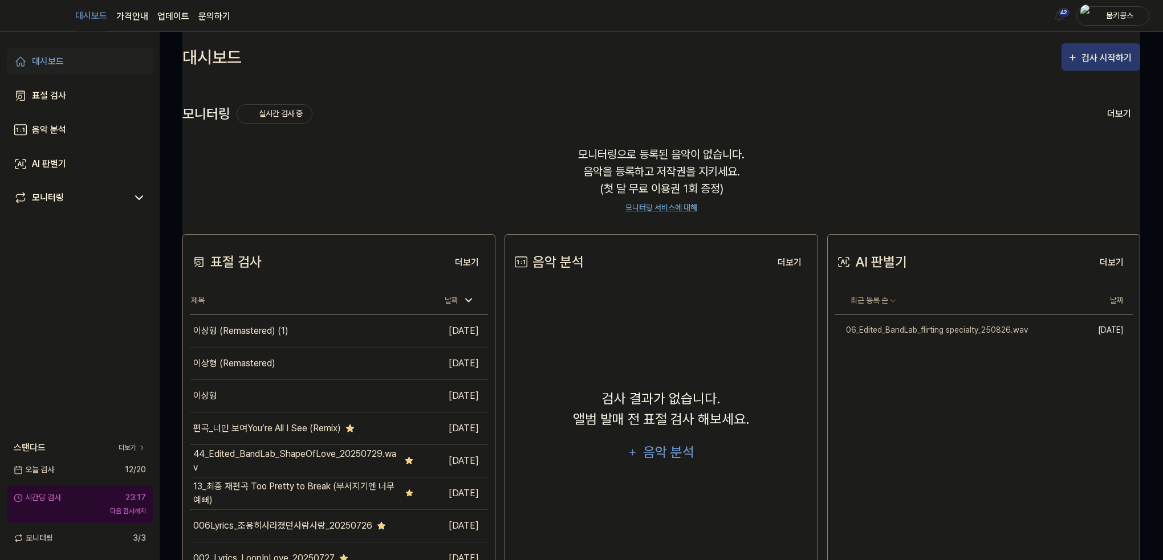
click at [1081, 66] on button "검사 시작하기" at bounding box center [1100, 56] width 79 height 27
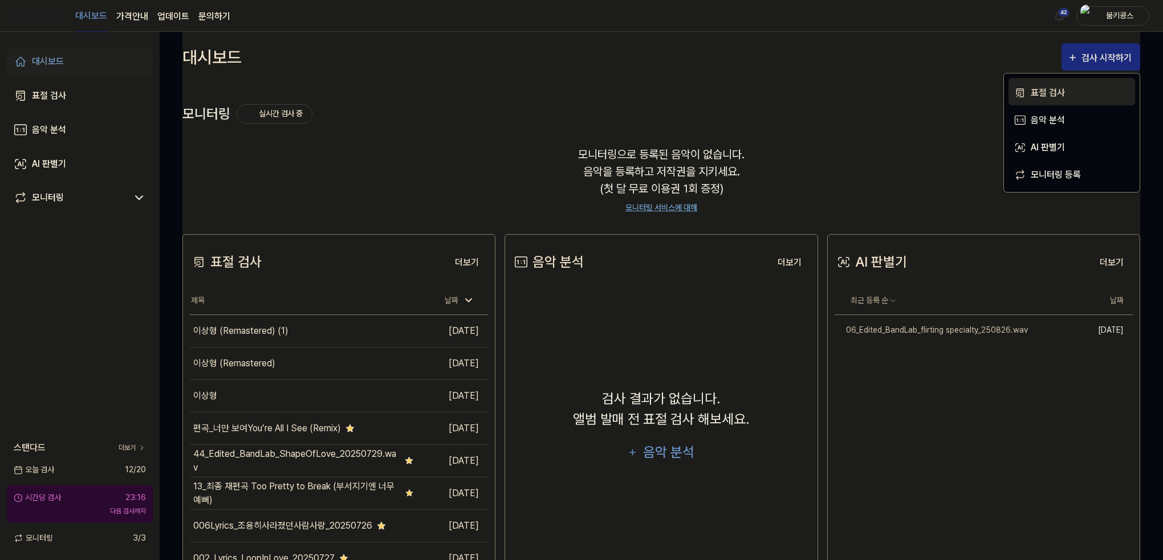
click at [1043, 92] on div "표절 검사" at bounding box center [1080, 93] width 99 height 15
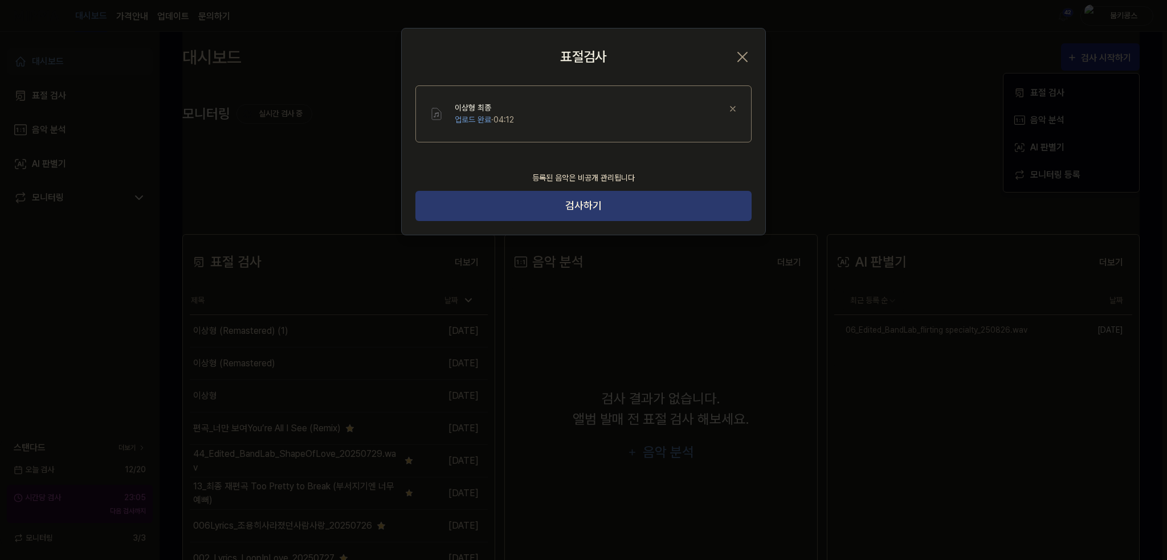
click at [648, 209] on button "검사하기" at bounding box center [584, 206] width 336 height 30
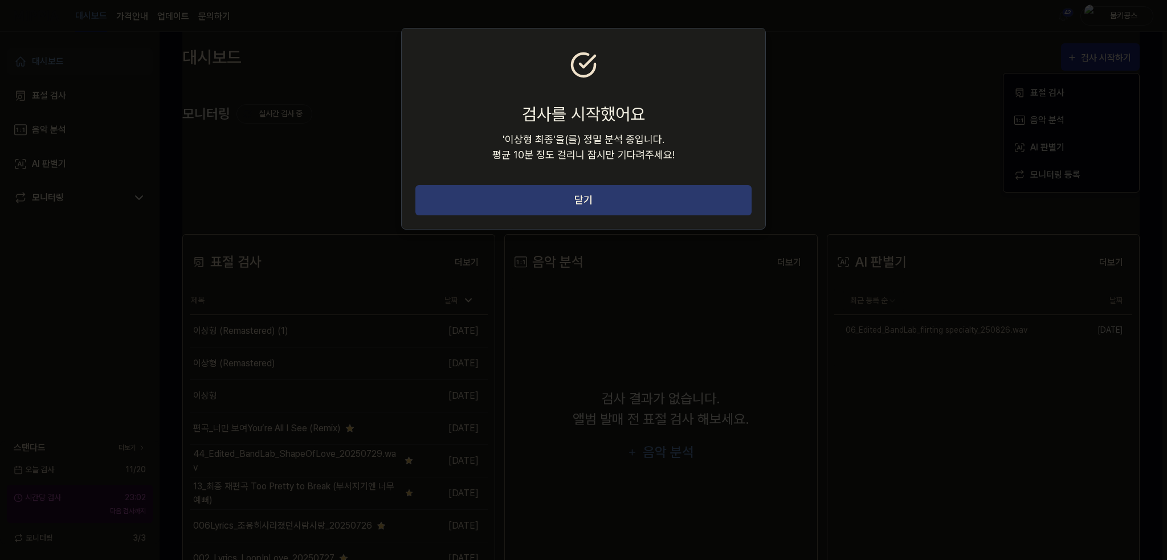
click at [658, 193] on button "닫기" at bounding box center [584, 200] width 336 height 30
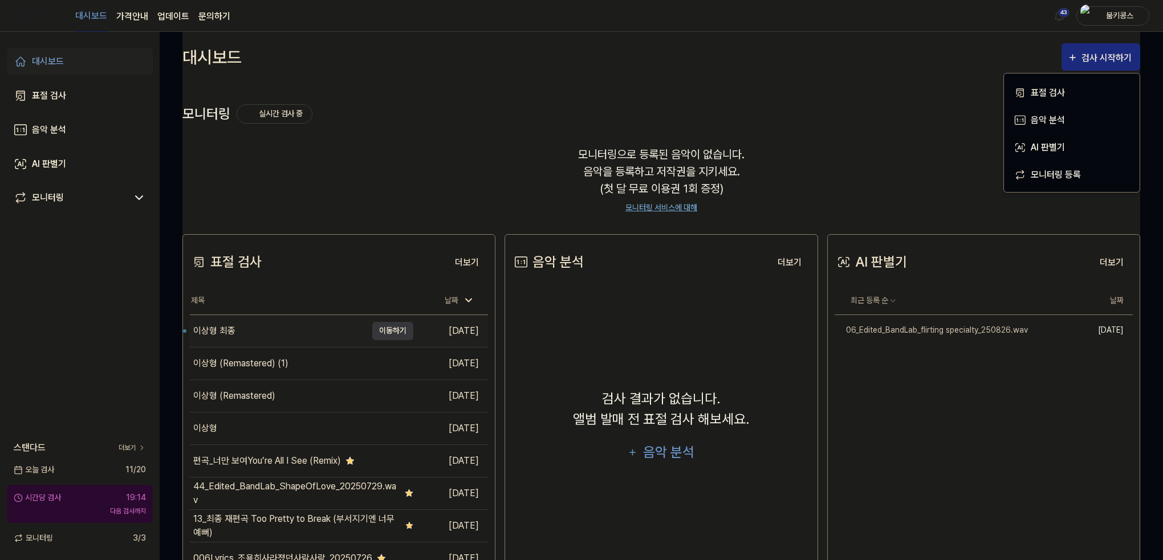
click at [300, 330] on div "이상형 최종" at bounding box center [278, 331] width 177 height 32
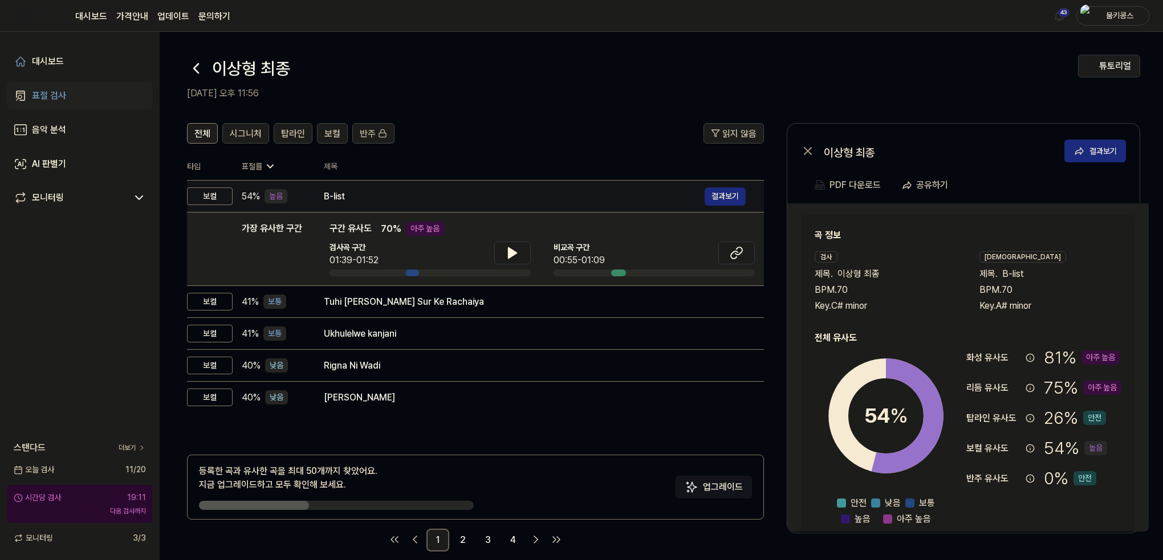
click at [356, 196] on div "B-list" at bounding box center [514, 197] width 381 height 14
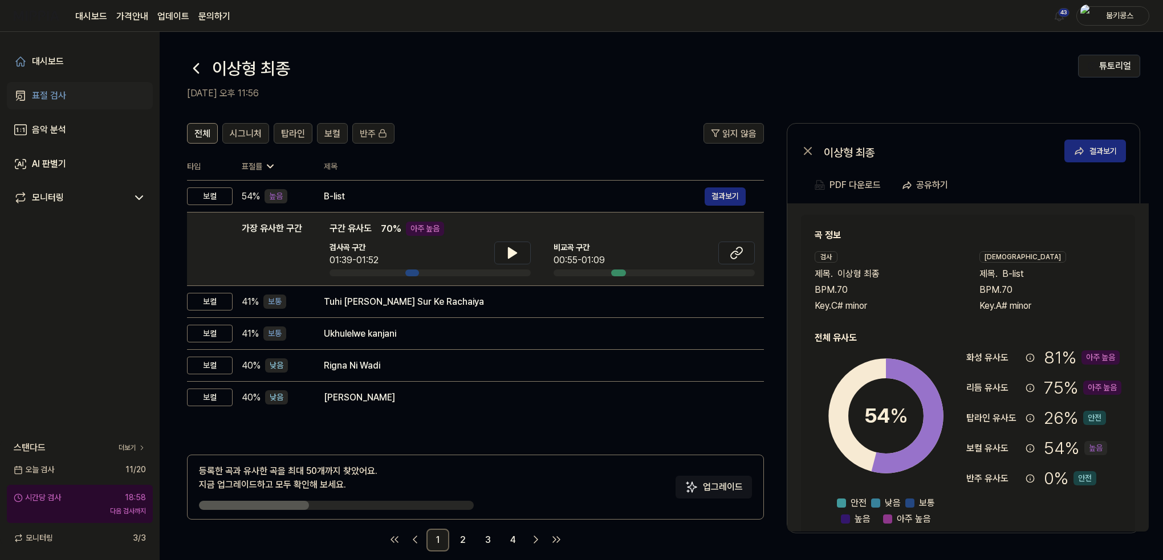
click at [197, 64] on icon at bounding box center [196, 68] width 5 height 9
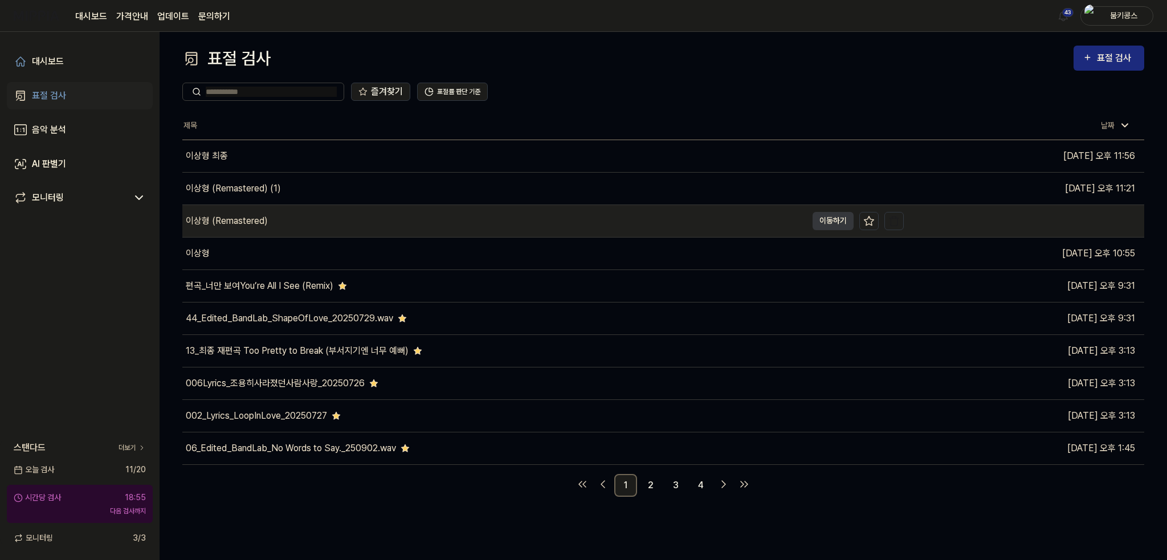
click at [305, 219] on div "이상형 (Remastered)" at bounding box center [494, 221] width 625 height 32
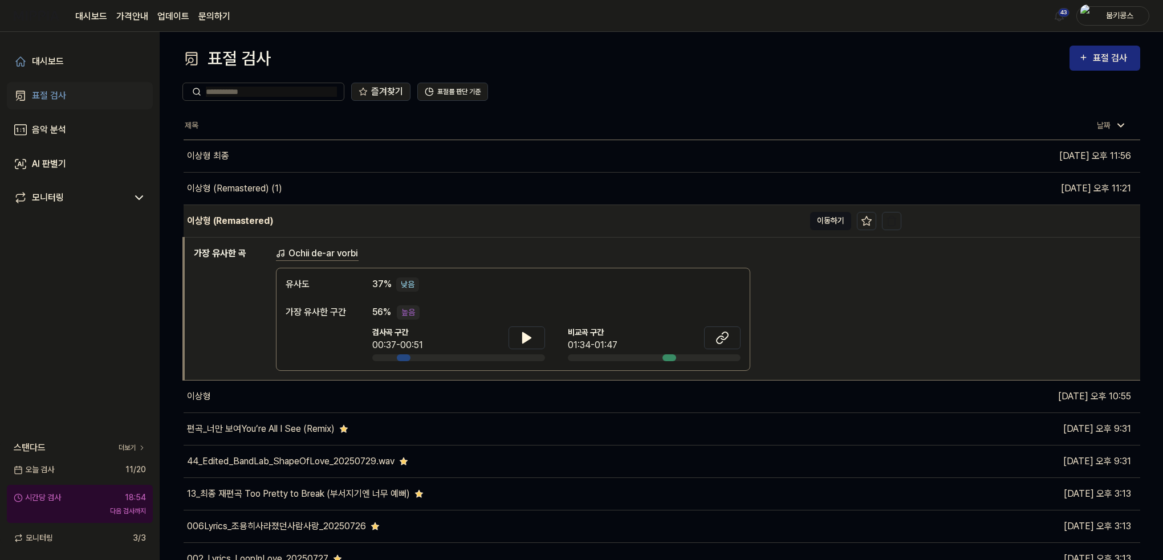
click at [831, 221] on button "이동하기" at bounding box center [830, 221] width 41 height 18
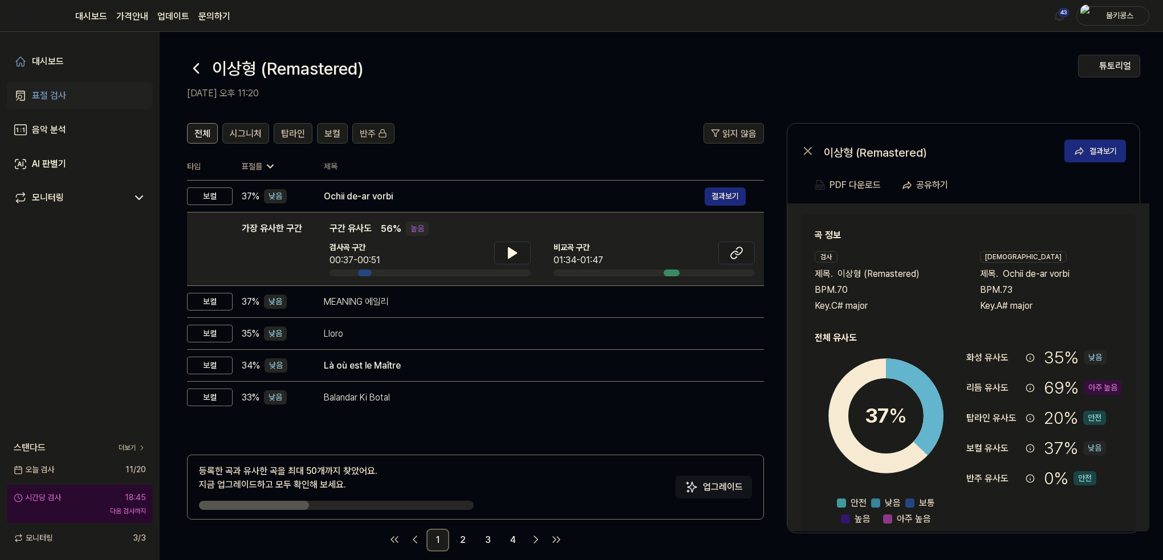
click at [202, 69] on icon at bounding box center [196, 68] width 18 height 18
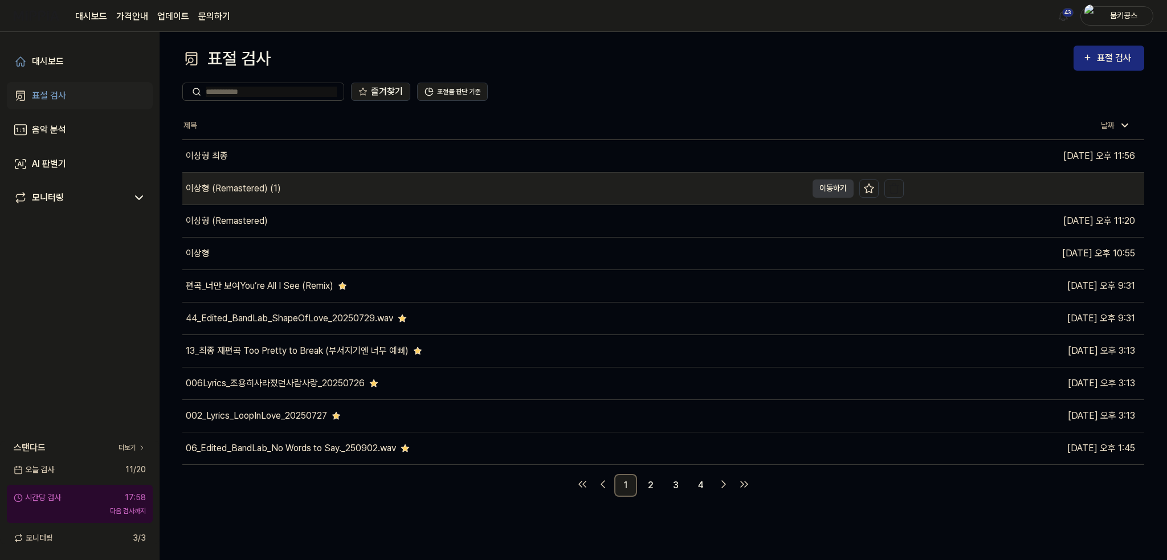
click at [327, 182] on div "이상형 (Remastered) (1)" at bounding box center [494, 189] width 625 height 32
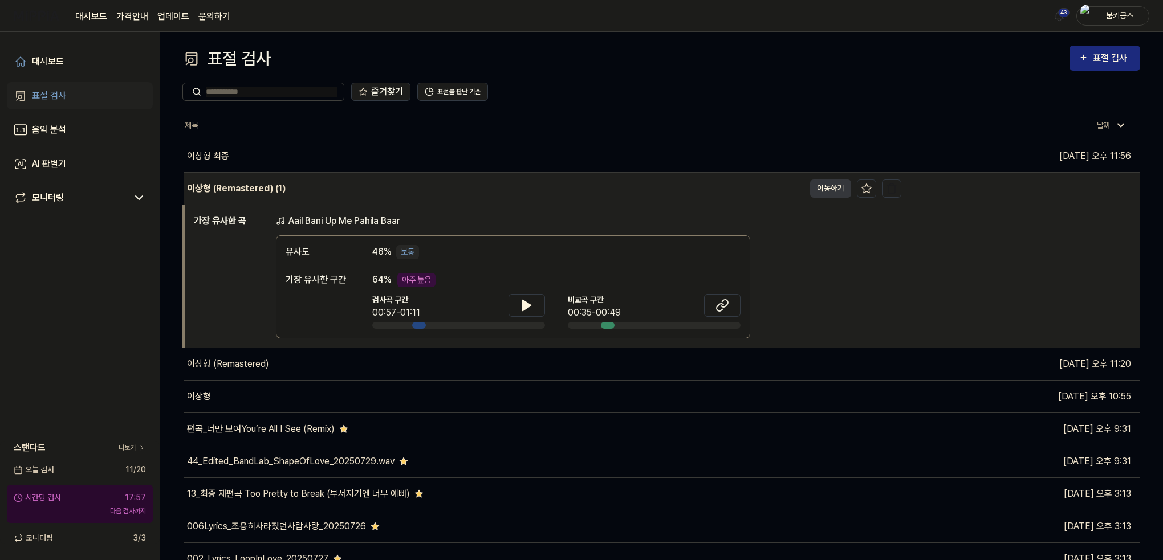
click at [319, 184] on div "이상형 (Remastered) (1)" at bounding box center [494, 189] width 621 height 32
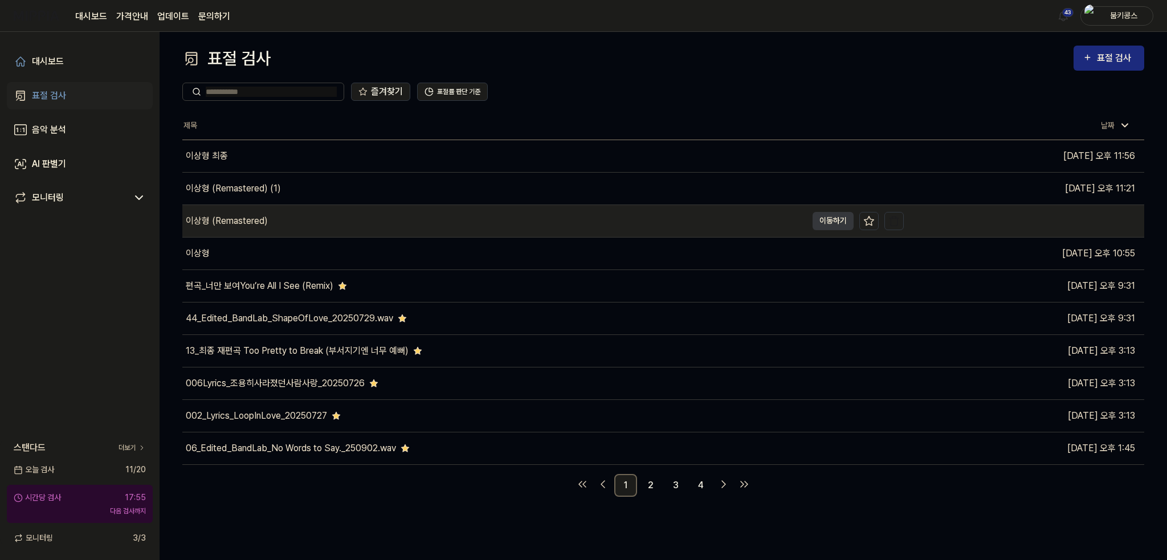
click at [272, 234] on div "이상형 (Remastered)" at bounding box center [494, 221] width 625 height 32
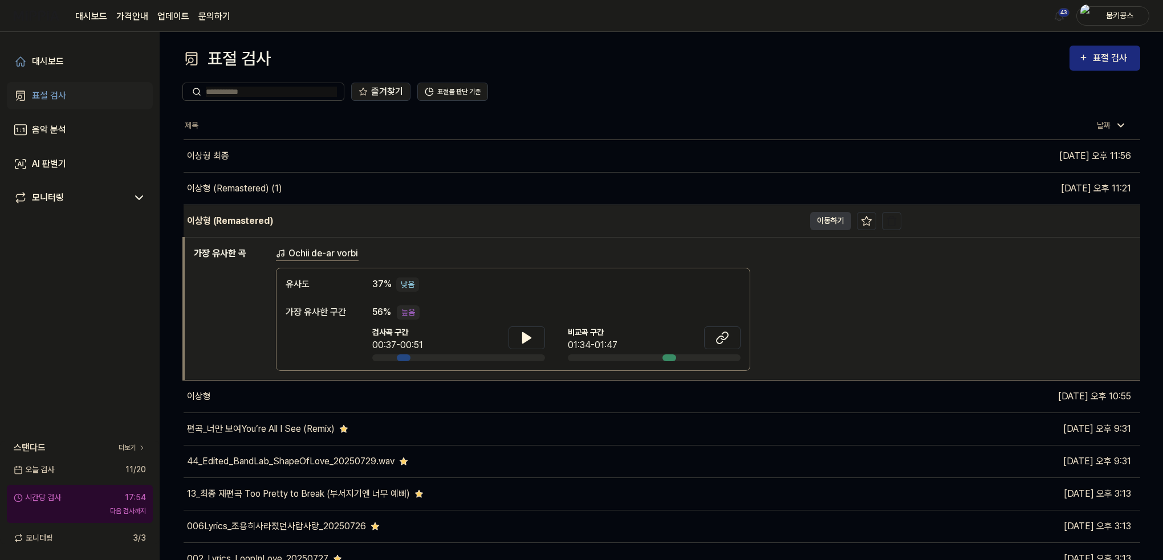
click at [267, 226] on div "이상형 (Remastered)" at bounding box center [230, 221] width 86 height 14
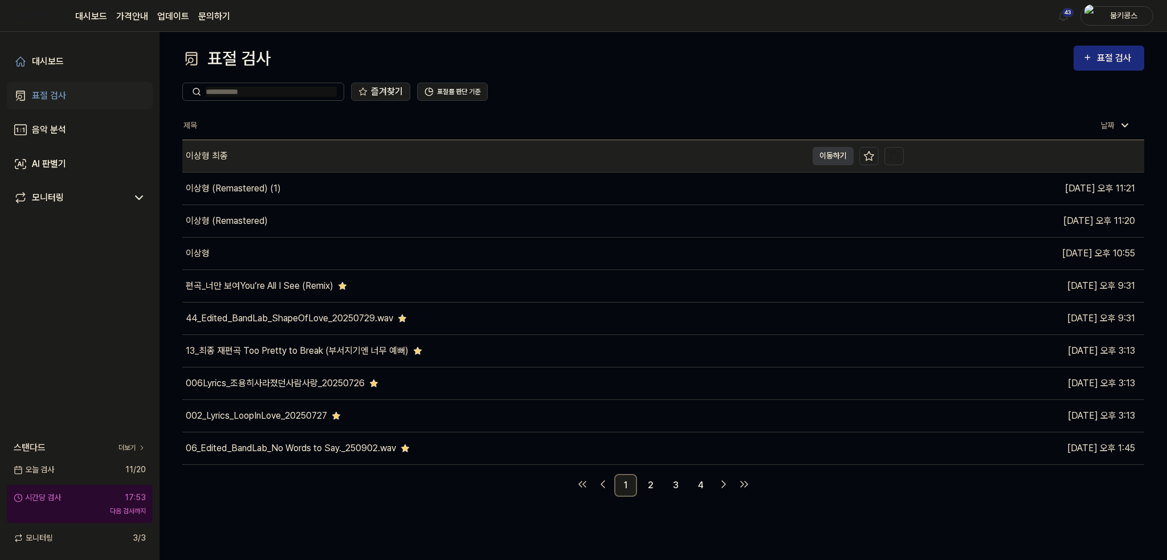
click at [266, 163] on div "이상형 최종" at bounding box center [494, 156] width 625 height 32
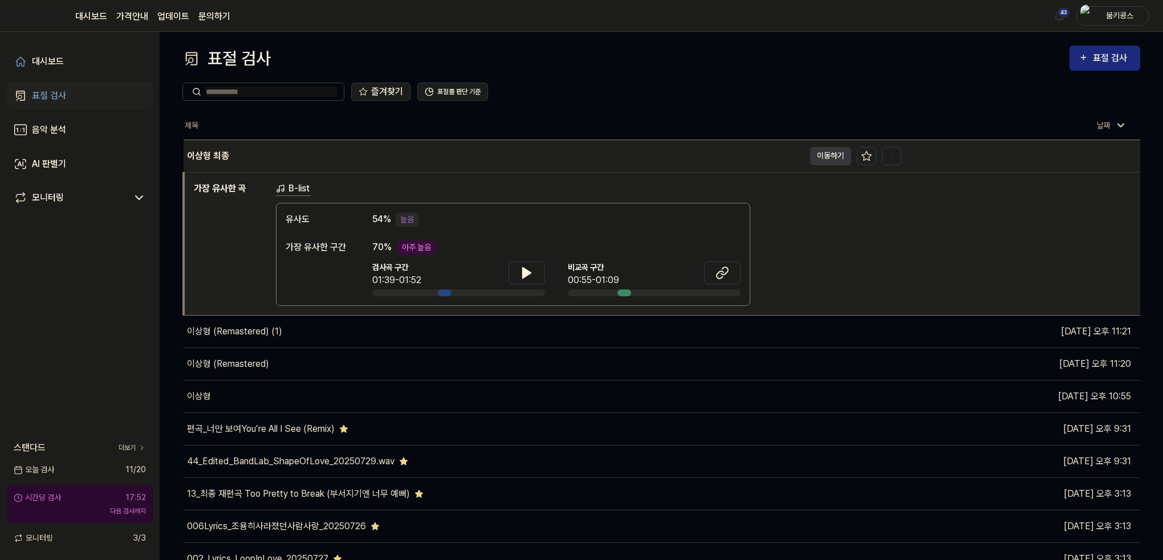
click at [263, 156] on div "이상형 최종" at bounding box center [494, 156] width 621 height 32
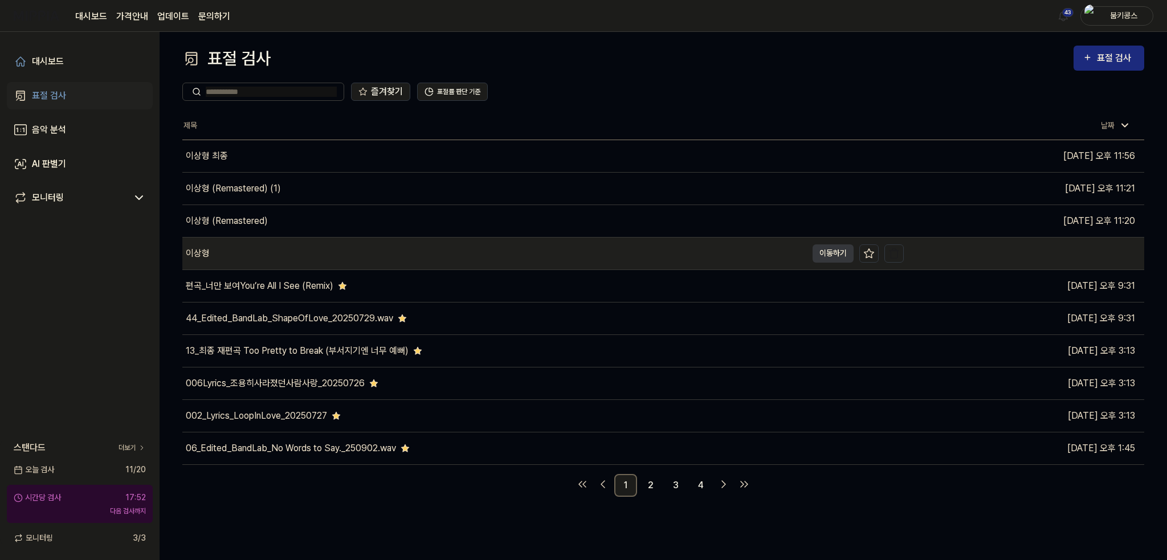
click at [254, 261] on div "이상형" at bounding box center [494, 254] width 625 height 32
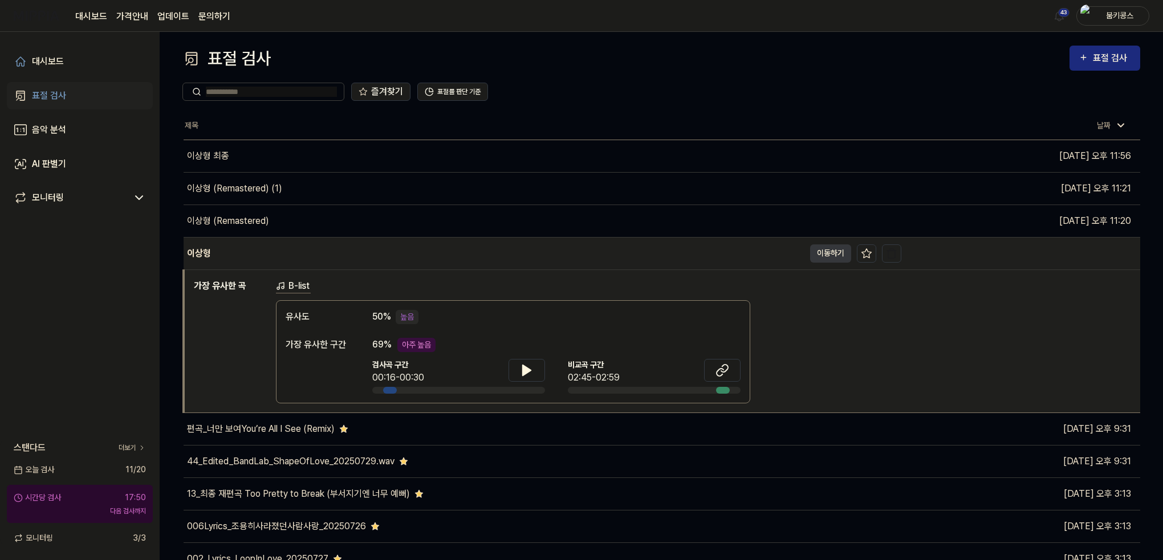
click at [250, 254] on div "이상형" at bounding box center [494, 254] width 621 height 32
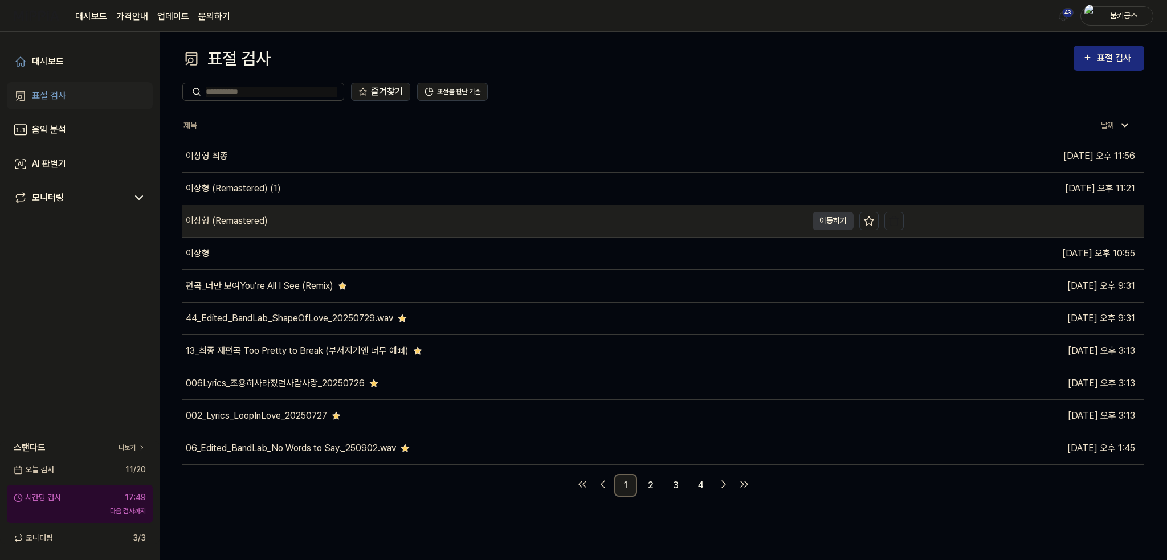
click at [265, 225] on div "이상형 (Remastered)" at bounding box center [227, 221] width 82 height 14
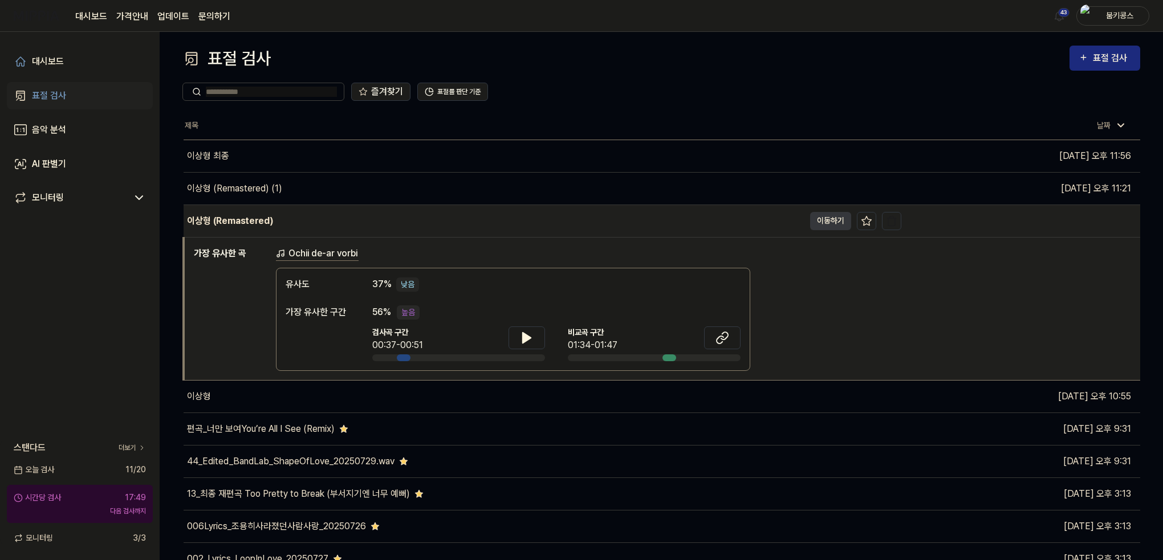
click at [265, 223] on div "이상형 (Remastered)" at bounding box center [230, 221] width 86 height 14
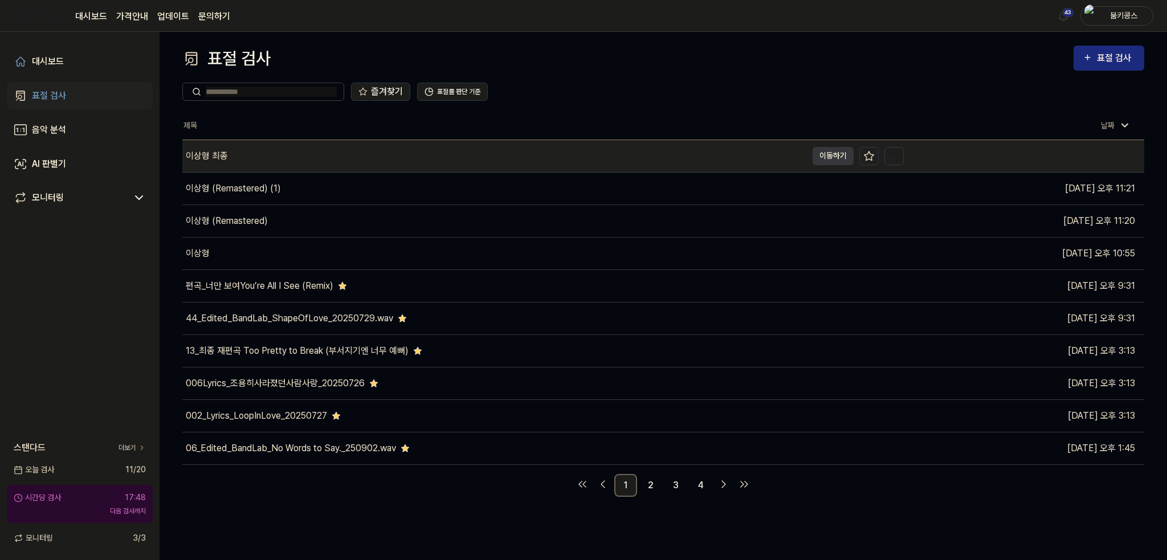
click at [259, 156] on div "이상형 최종" at bounding box center [494, 156] width 625 height 32
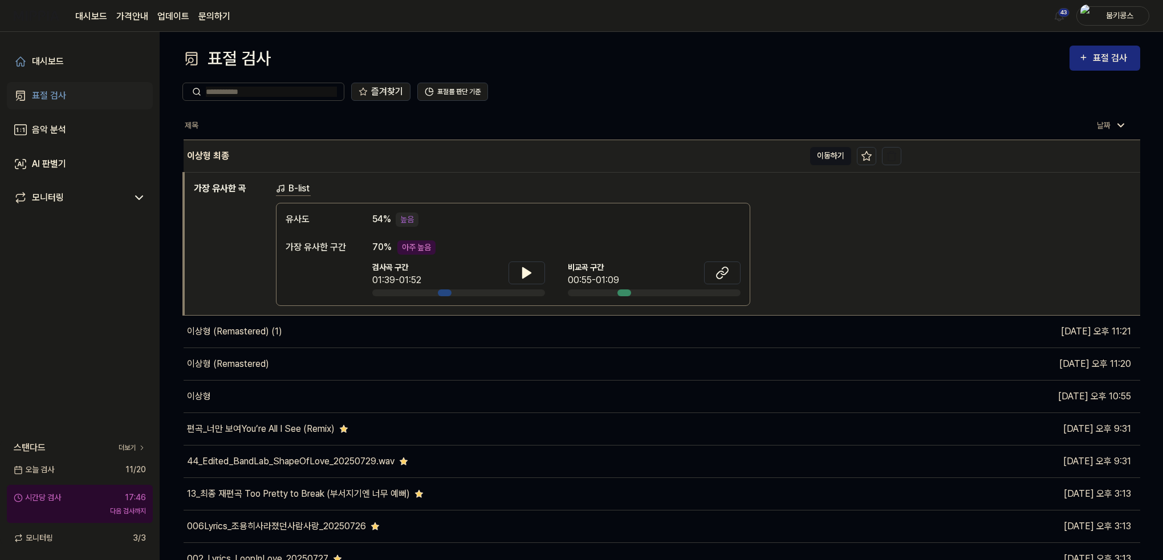
click at [816, 159] on button "이동하기" at bounding box center [830, 156] width 41 height 18
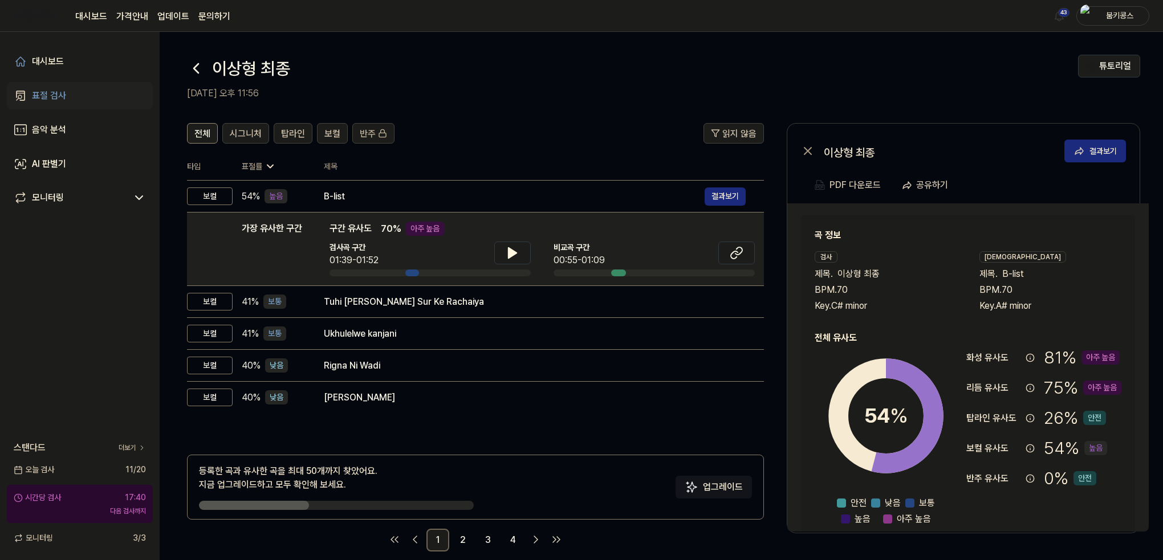
click at [202, 72] on icon at bounding box center [196, 68] width 18 height 18
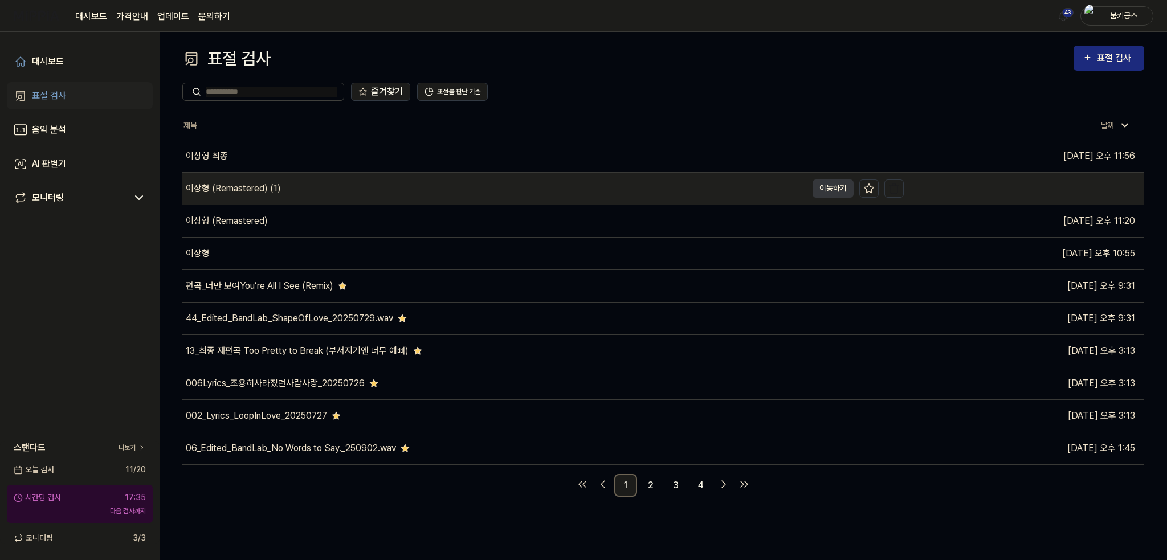
click at [436, 191] on div "이상형 (Remastered) (1)" at bounding box center [494, 189] width 625 height 32
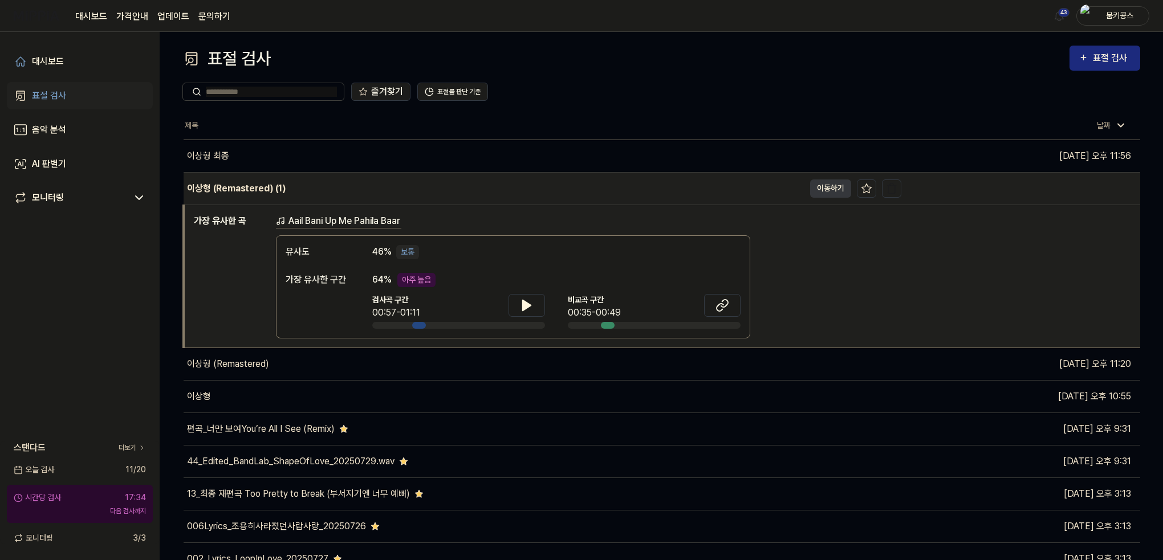
click at [436, 191] on div "이상형 (Remastered) (1)" at bounding box center [494, 189] width 621 height 32
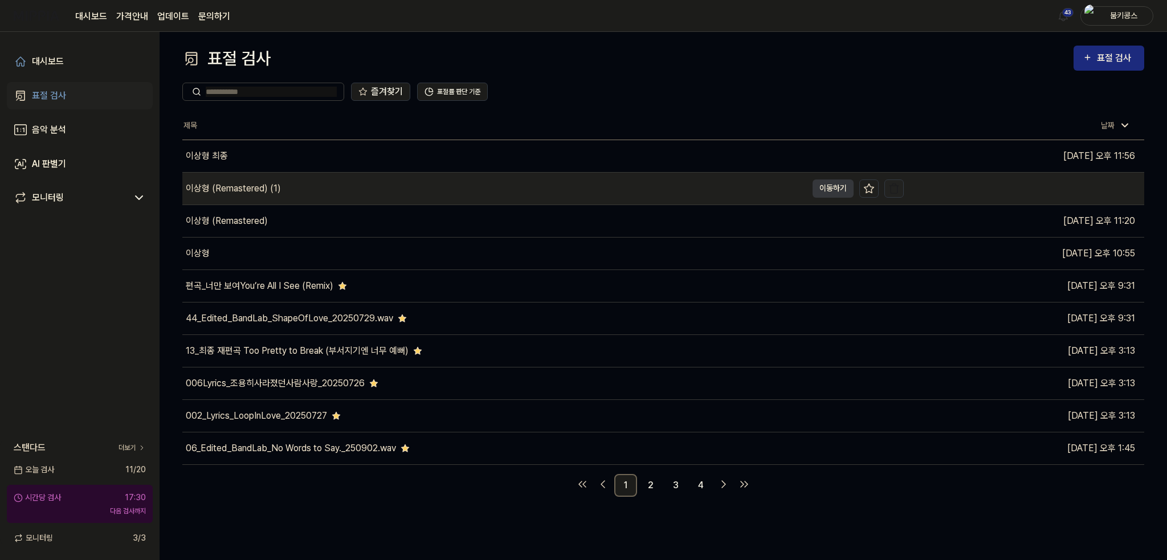
click at [893, 185] on img "button" at bounding box center [894, 188] width 11 height 11
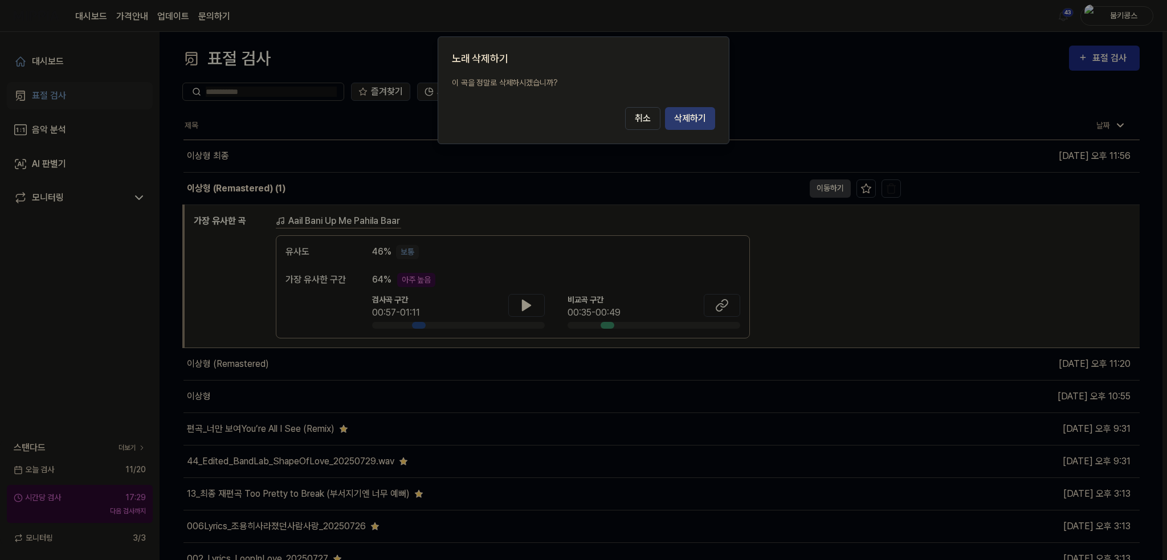
click at [697, 120] on button "삭제하기" at bounding box center [690, 118] width 50 height 23
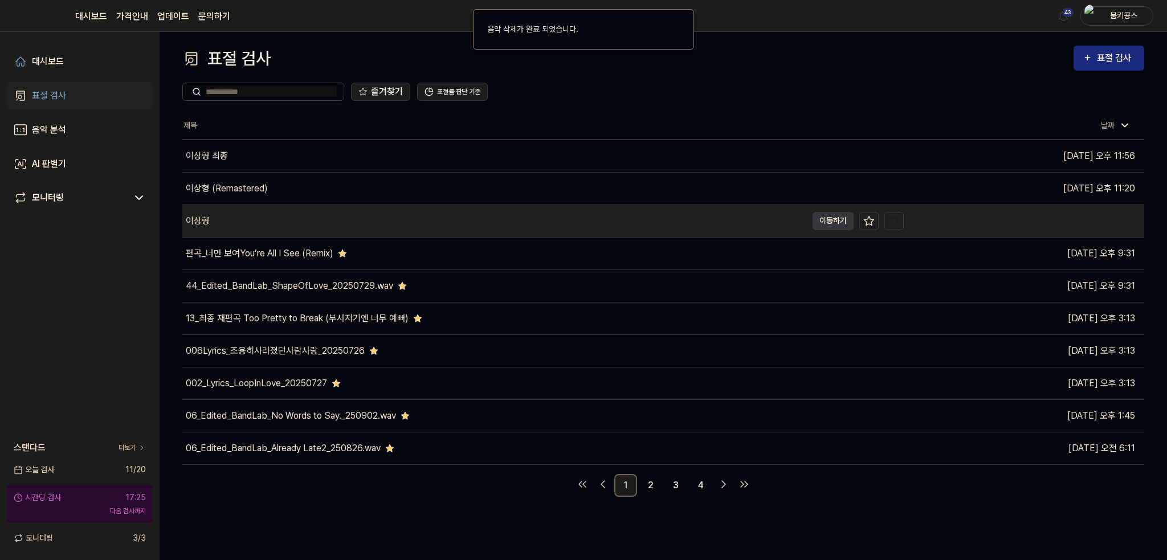
click at [321, 218] on div "이상형" at bounding box center [494, 221] width 625 height 32
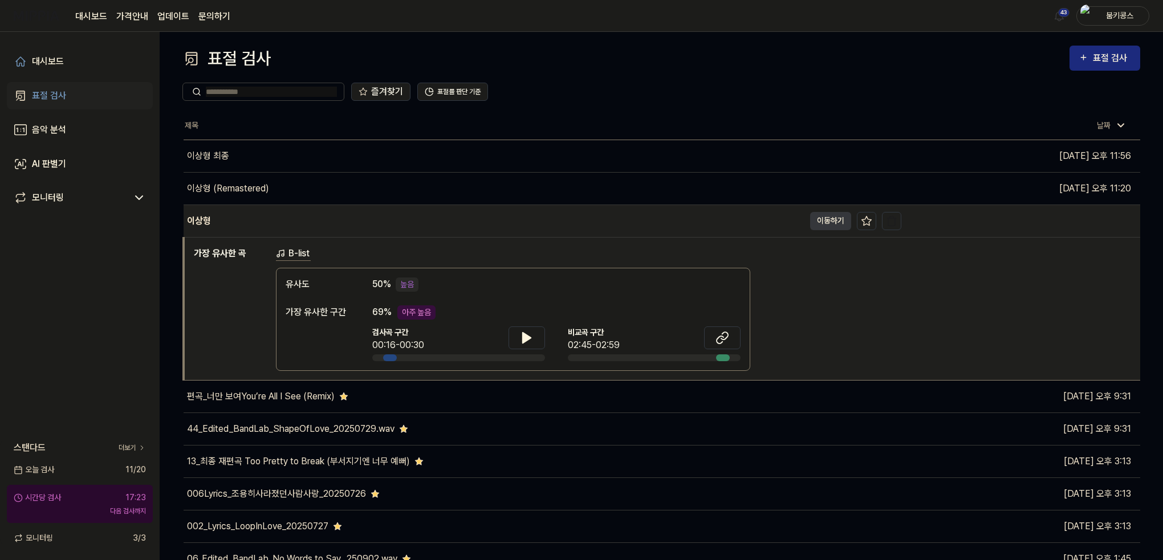
click at [266, 225] on div "이상형" at bounding box center [494, 221] width 621 height 32
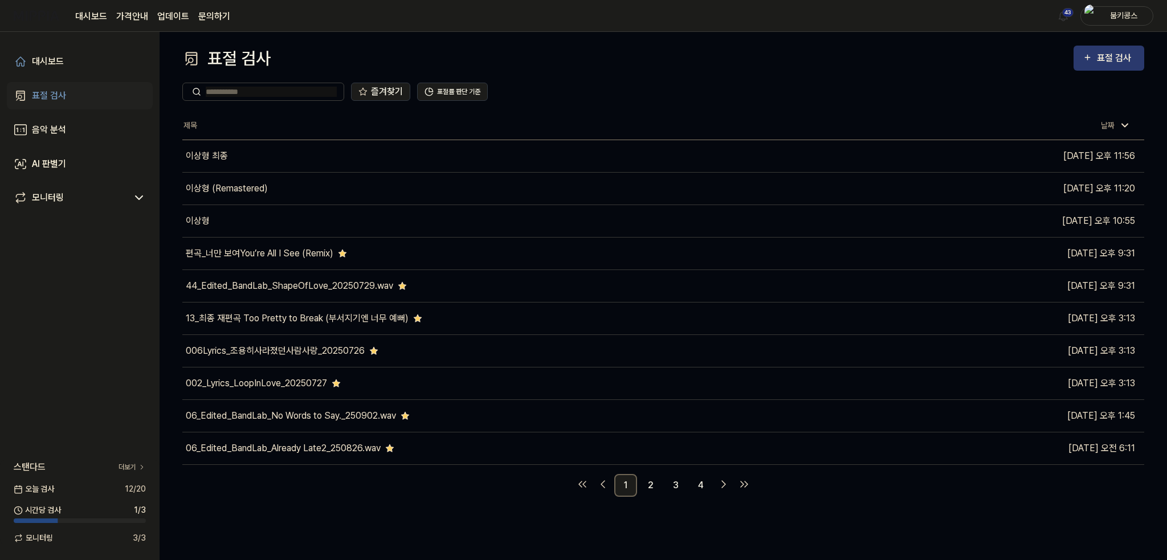
click at [1098, 70] on button "표절 검사" at bounding box center [1109, 58] width 71 height 25
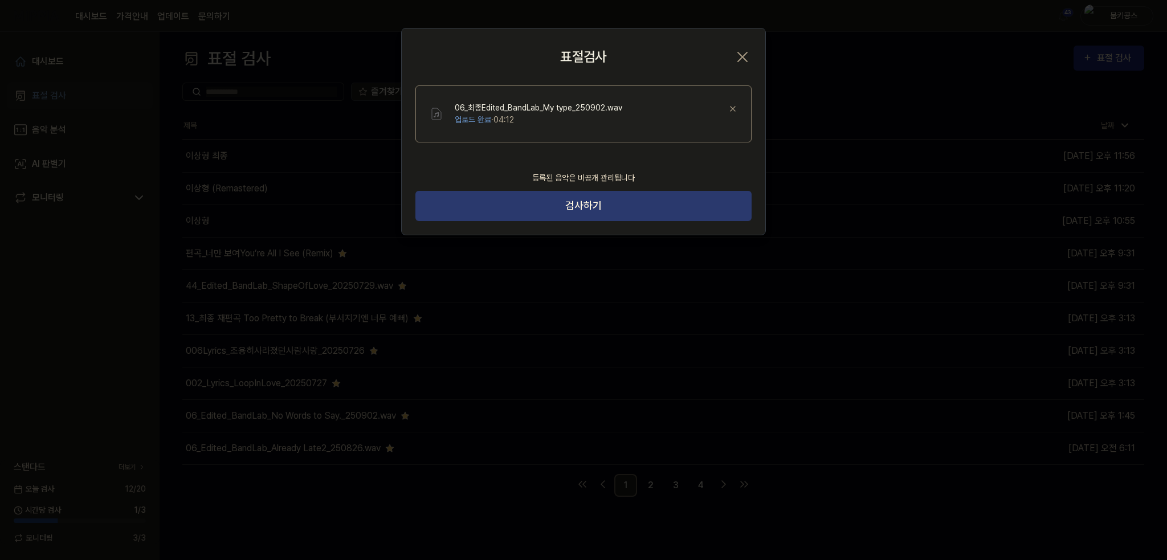
click at [612, 205] on button "검사하기" at bounding box center [584, 206] width 336 height 30
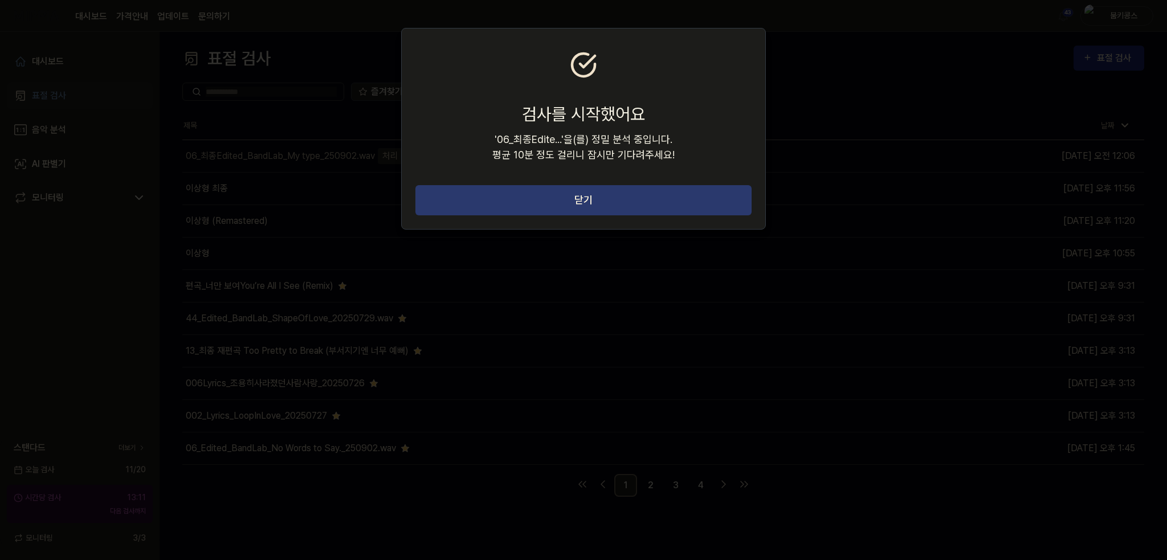
click at [683, 194] on button "닫기" at bounding box center [584, 200] width 336 height 30
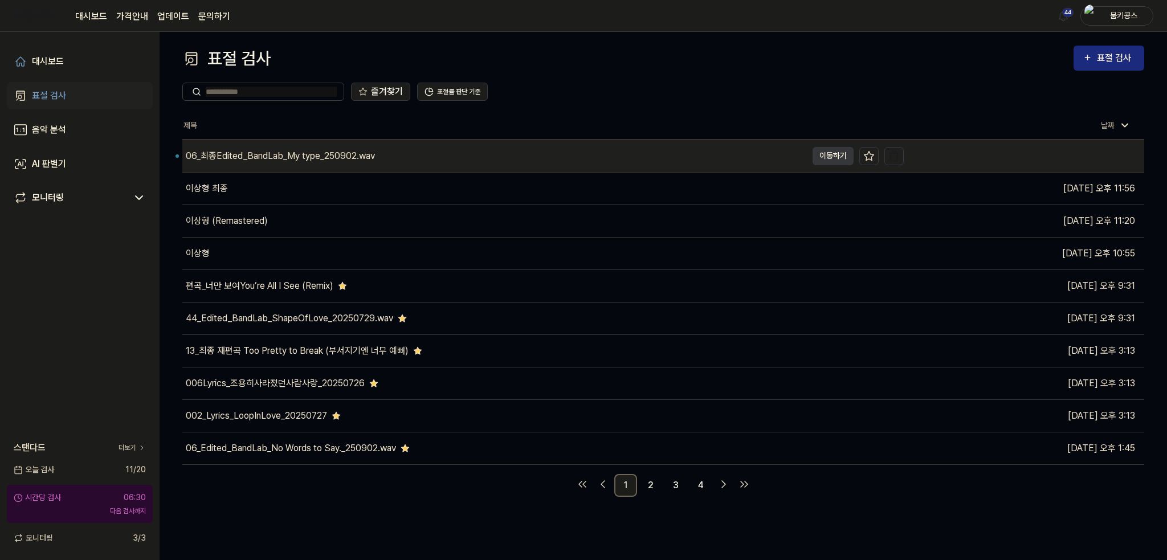
click at [499, 170] on div "06_최종Edited_BandLab_My type_250902.wav" at bounding box center [494, 156] width 625 height 32
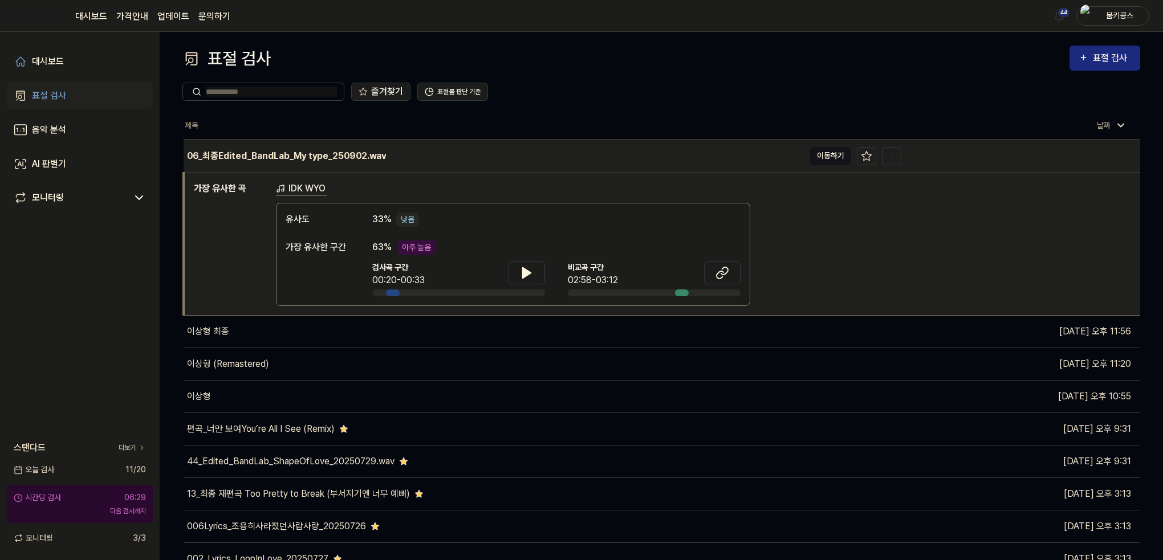
click at [823, 158] on button "이동하기" at bounding box center [830, 156] width 41 height 18
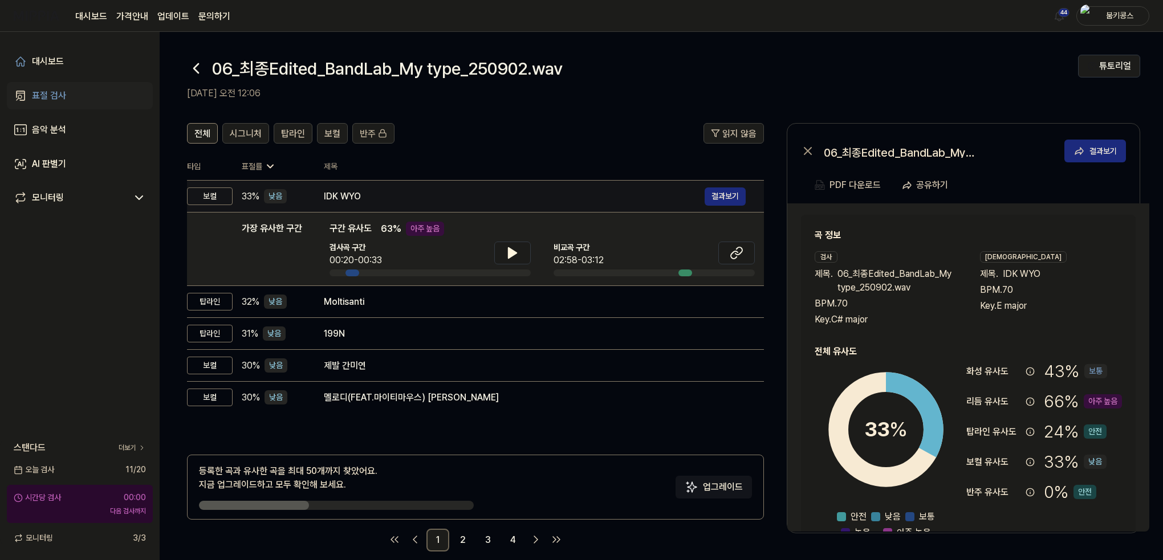
click at [379, 193] on div "IDK WYO" at bounding box center [514, 197] width 381 height 14
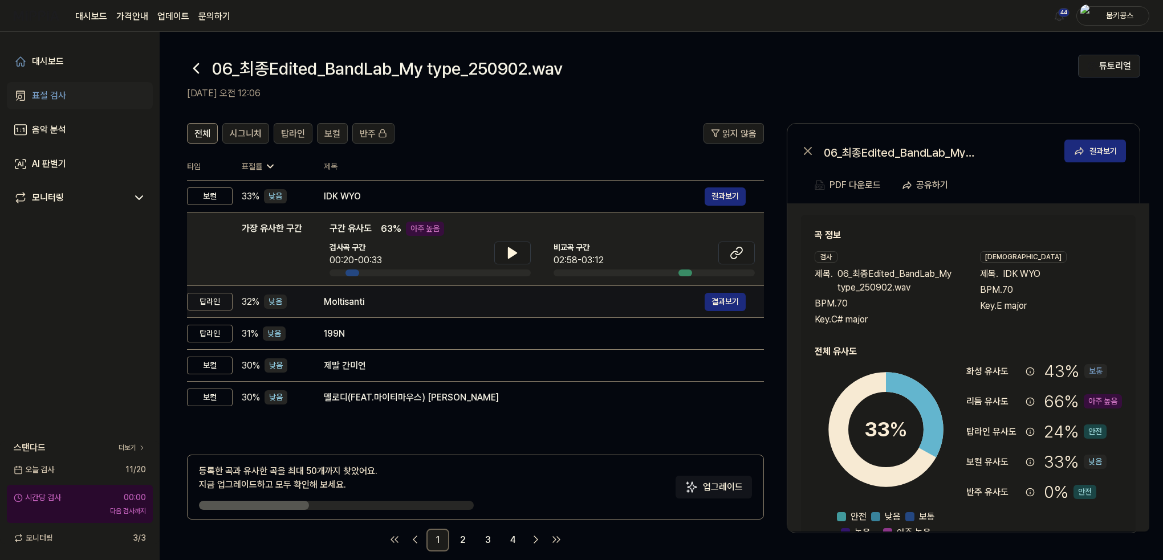
click at [371, 296] on div "Moltisanti" at bounding box center [514, 302] width 381 height 14
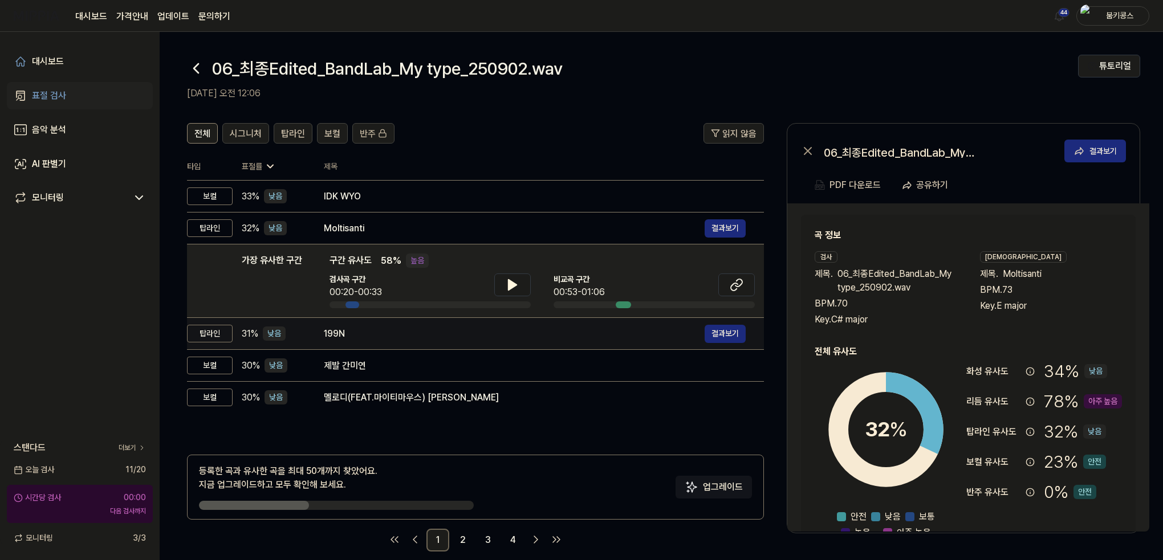
click at [387, 332] on div "199N" at bounding box center [514, 334] width 381 height 14
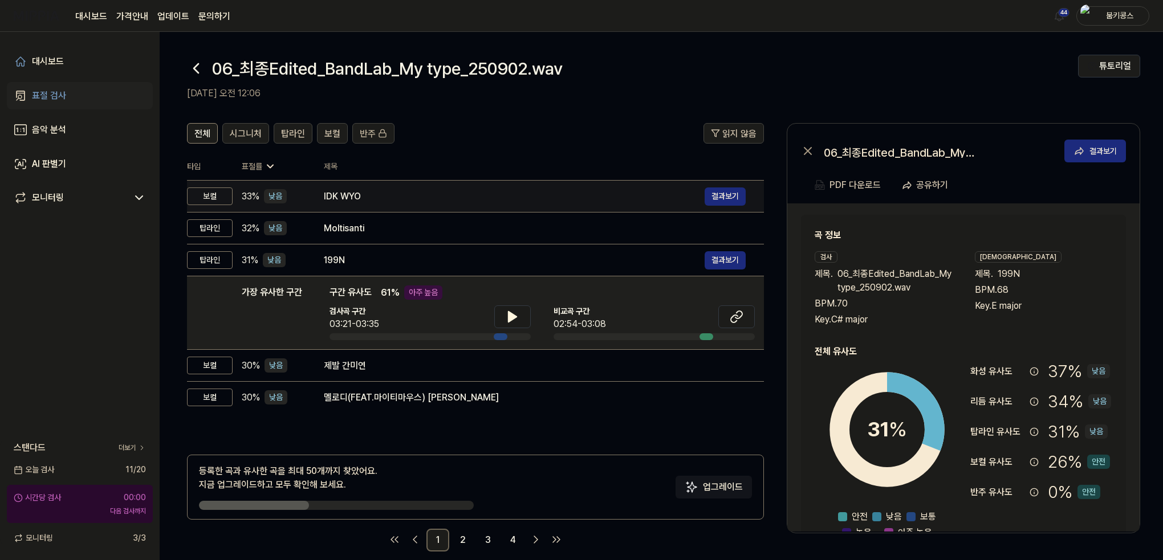
click at [382, 194] on div "IDK WYO" at bounding box center [514, 197] width 381 height 14
